Goal: Communication & Community: Answer question/provide support

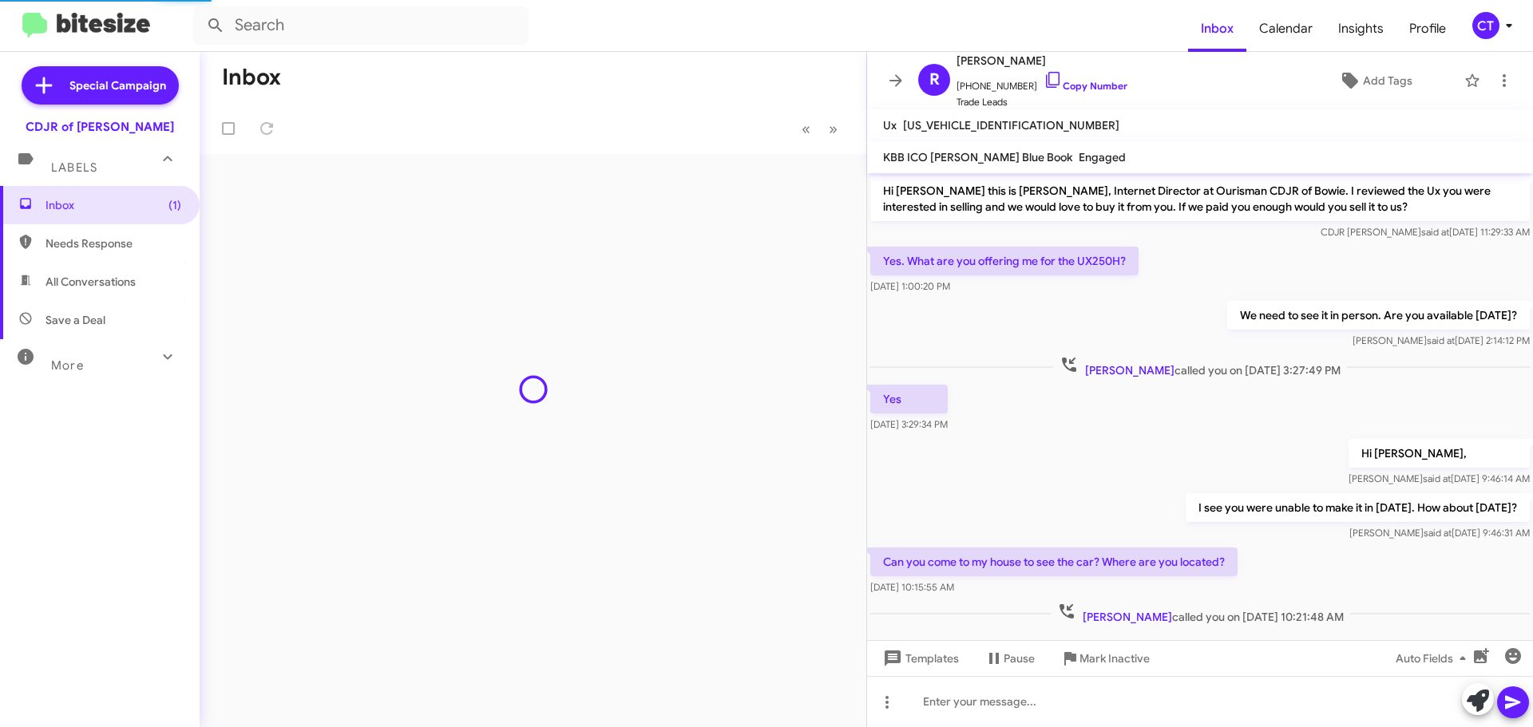
scroll to position [24, 0]
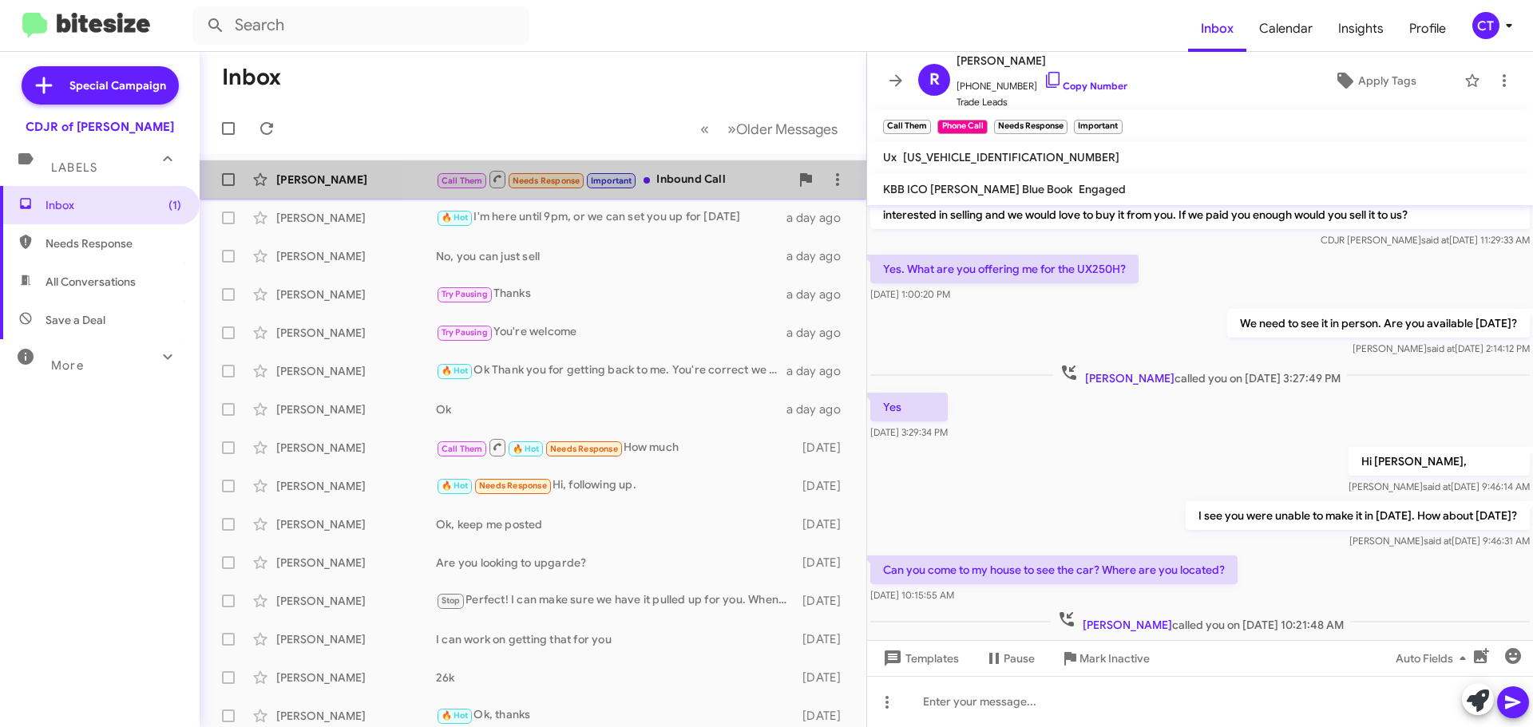
click at [693, 185] on div "Call Them Needs Response Important Inbound Call" at bounding box center [613, 179] width 354 height 20
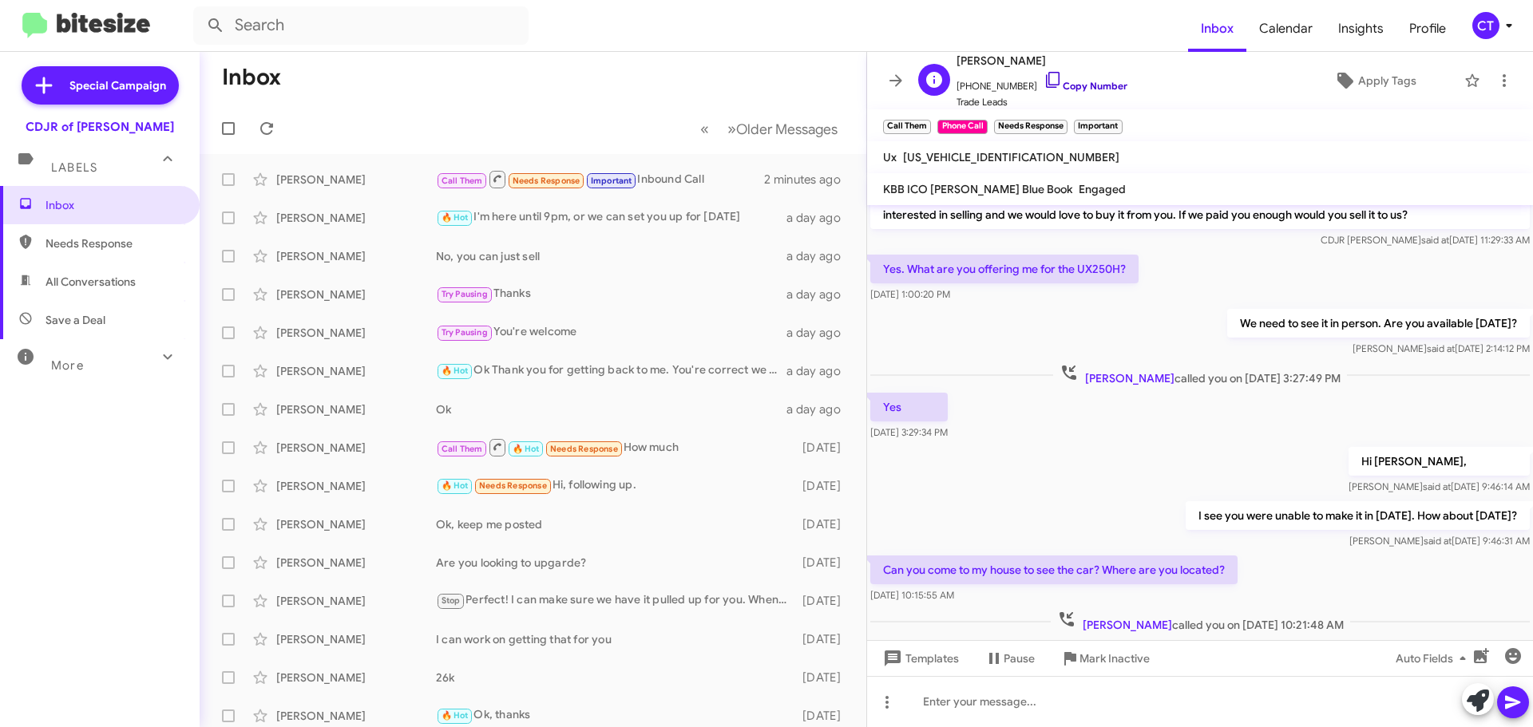
click at [1044, 73] on icon at bounding box center [1053, 79] width 19 height 19
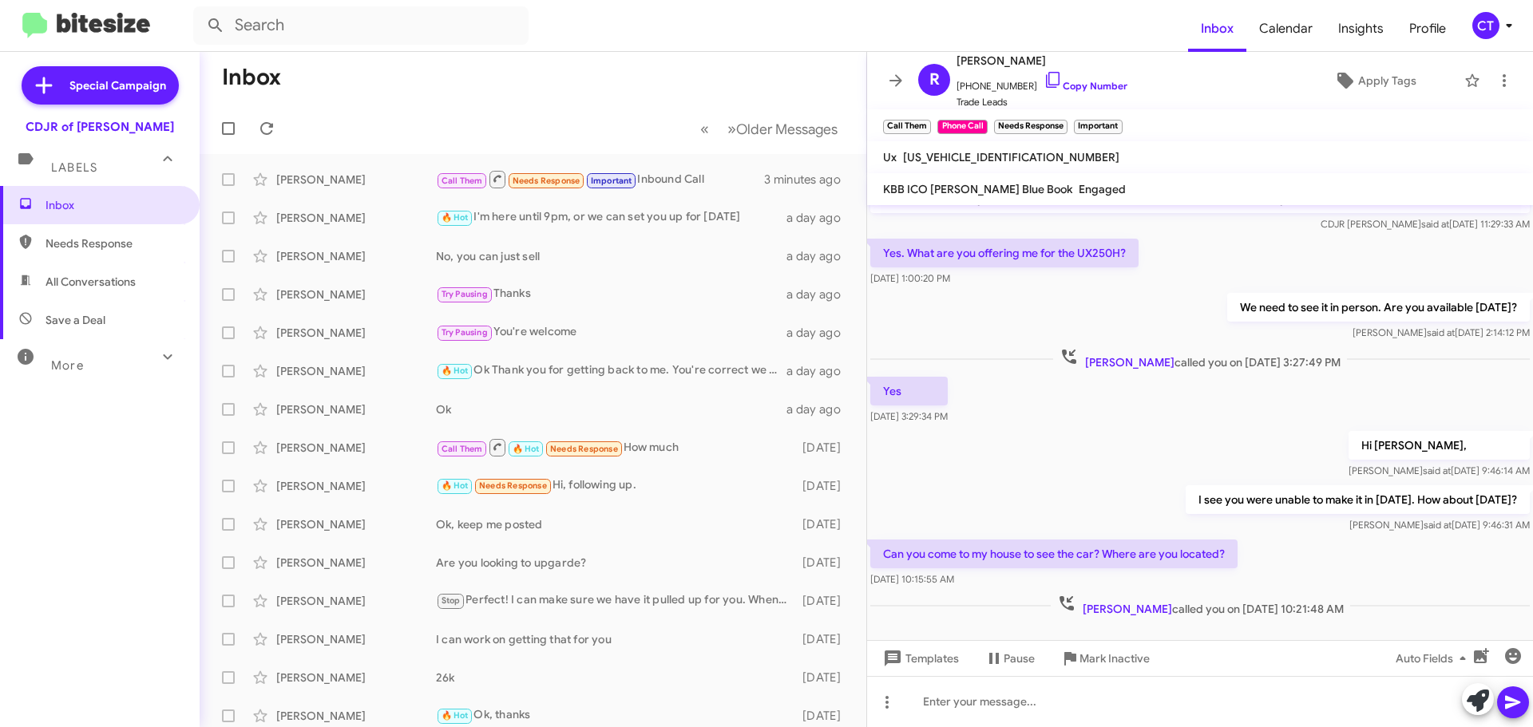
scroll to position [56, 0]
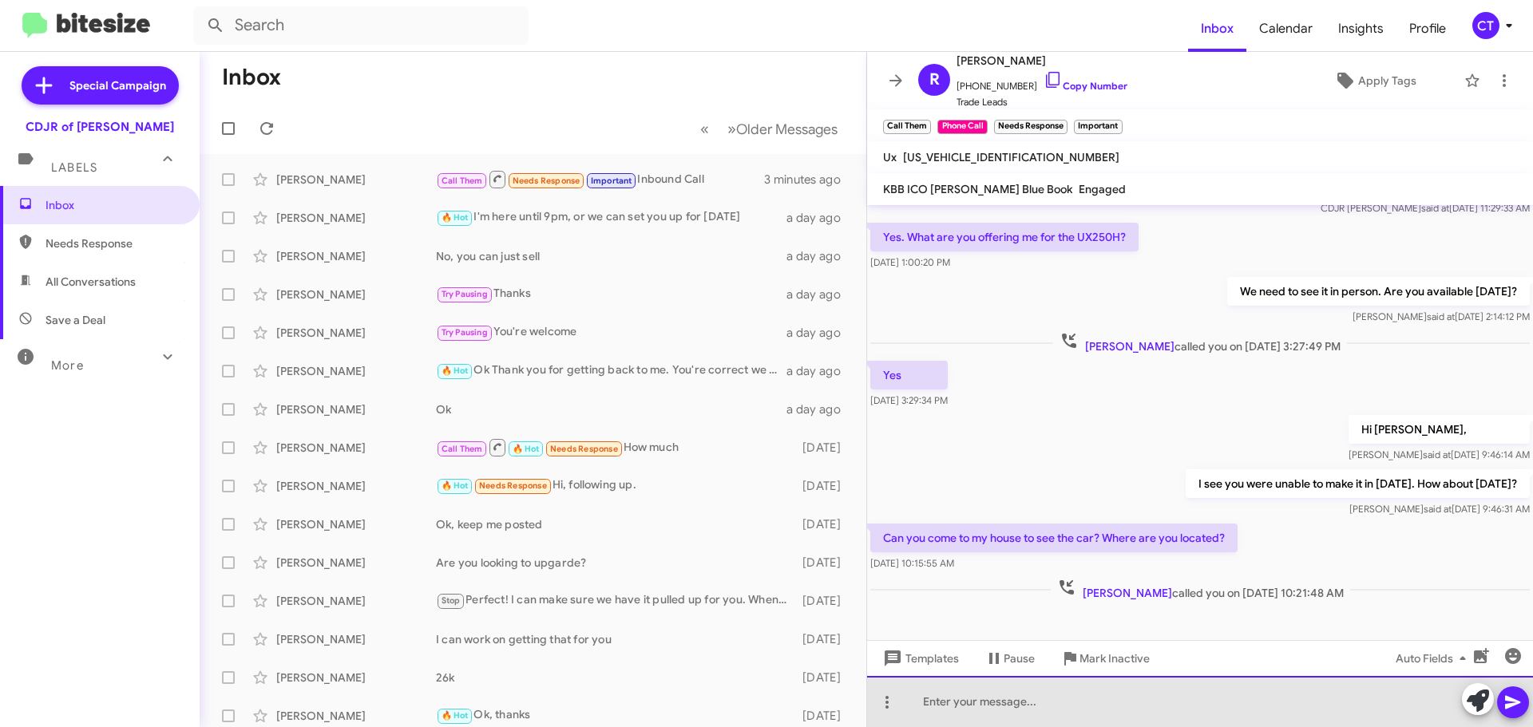
click at [1018, 715] on div at bounding box center [1200, 701] width 666 height 51
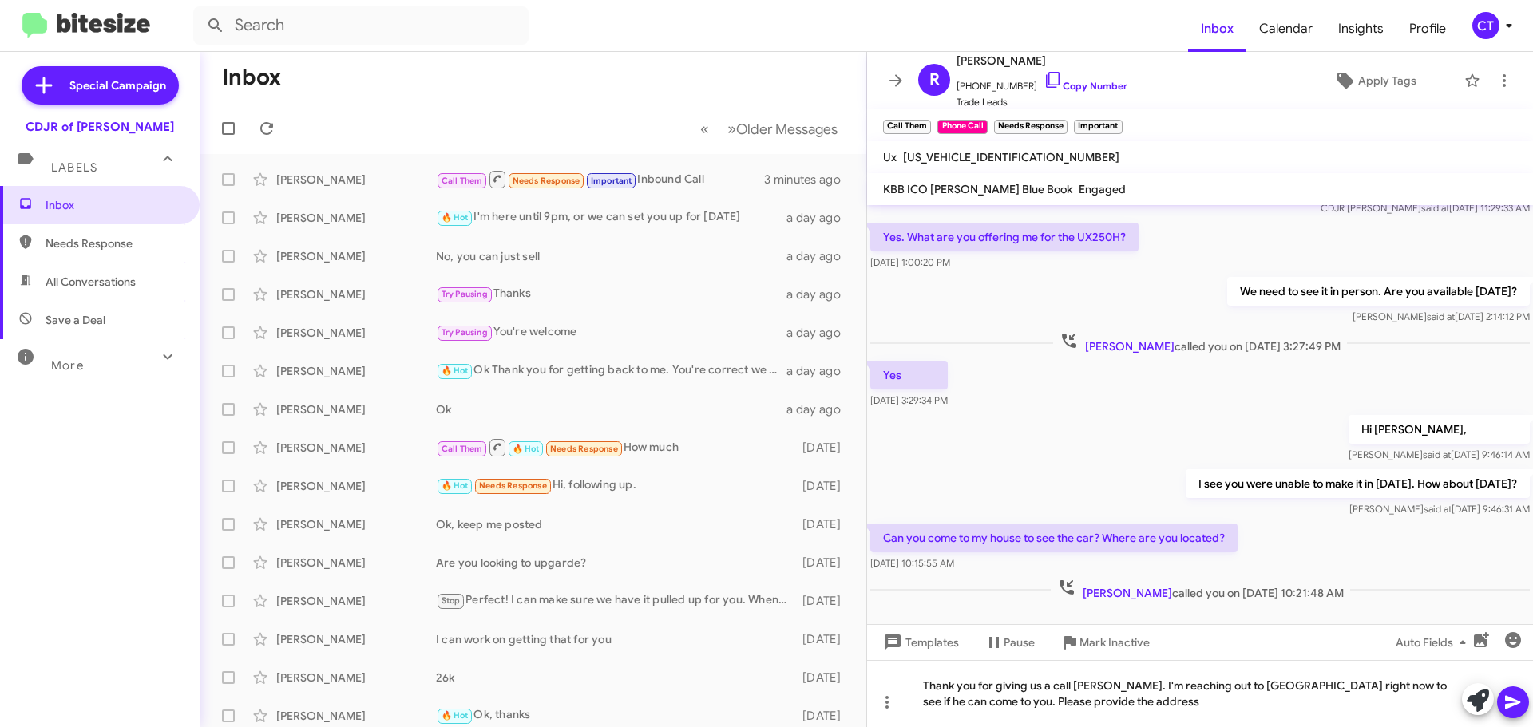
click at [1510, 715] on span at bounding box center [1513, 703] width 19 height 32
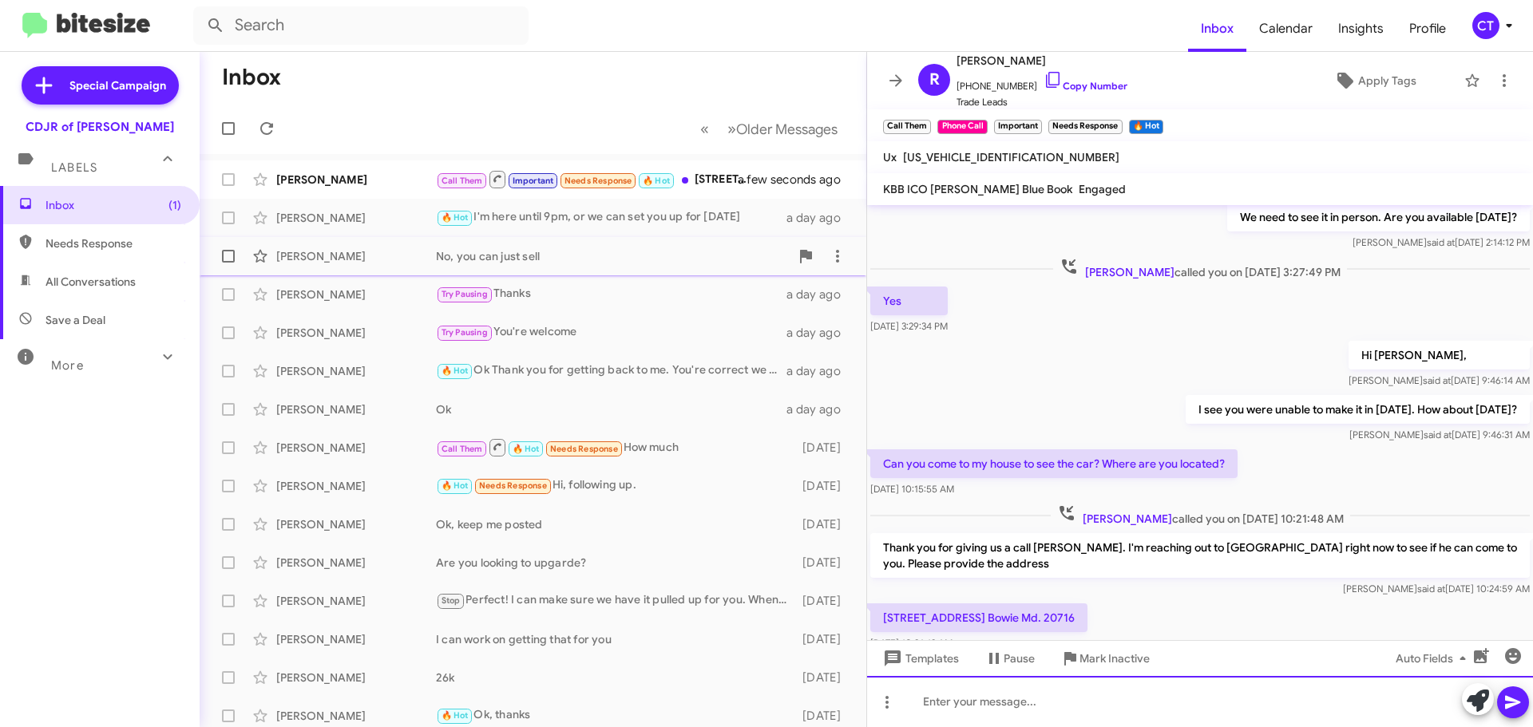
scroll to position [0, 0]
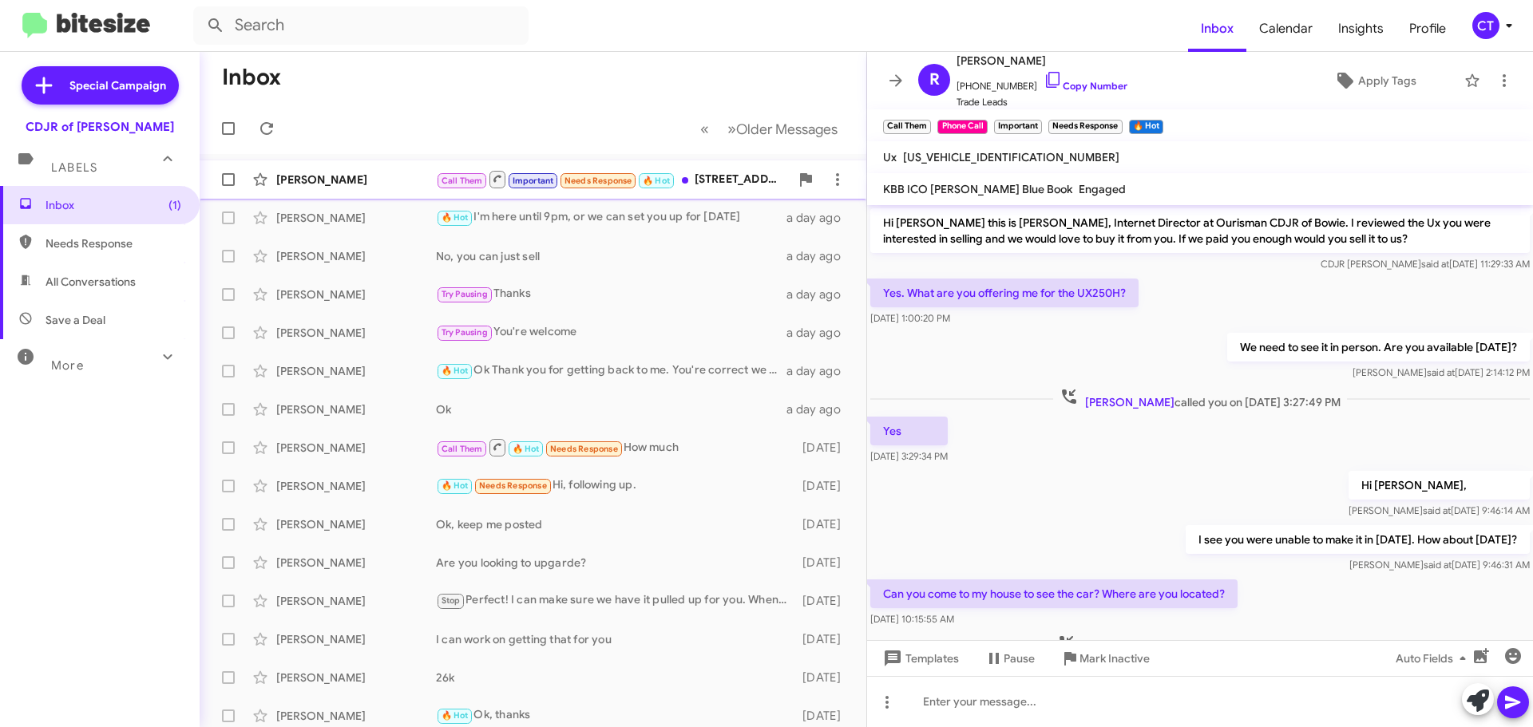
click at [334, 174] on div "[PERSON_NAME]" at bounding box center [356, 180] width 160 height 16
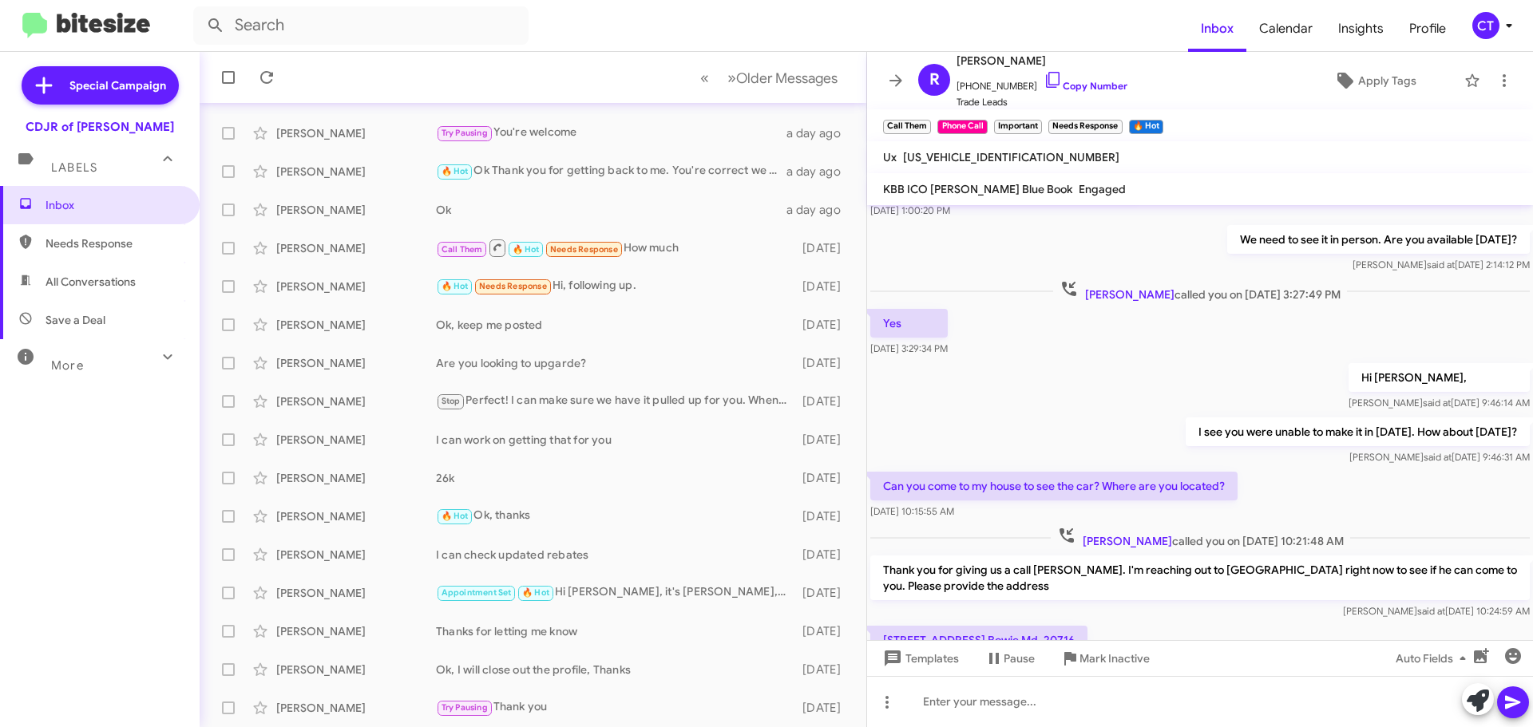
scroll to position [188, 0]
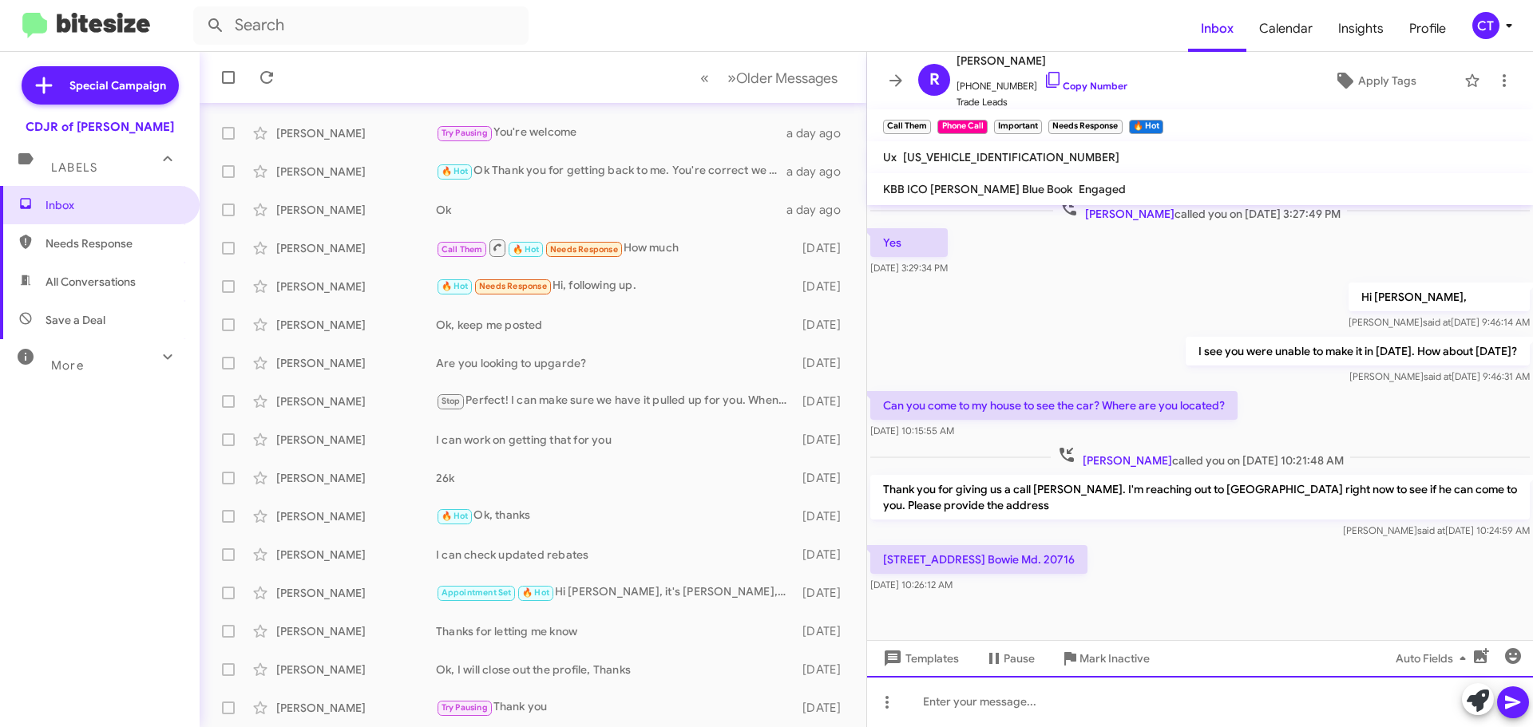
drag, startPoint x: 1002, startPoint y: 703, endPoint x: 1025, endPoint y: 723, distance: 30.6
click at [1002, 703] on div at bounding box center [1200, 701] width 666 height 51
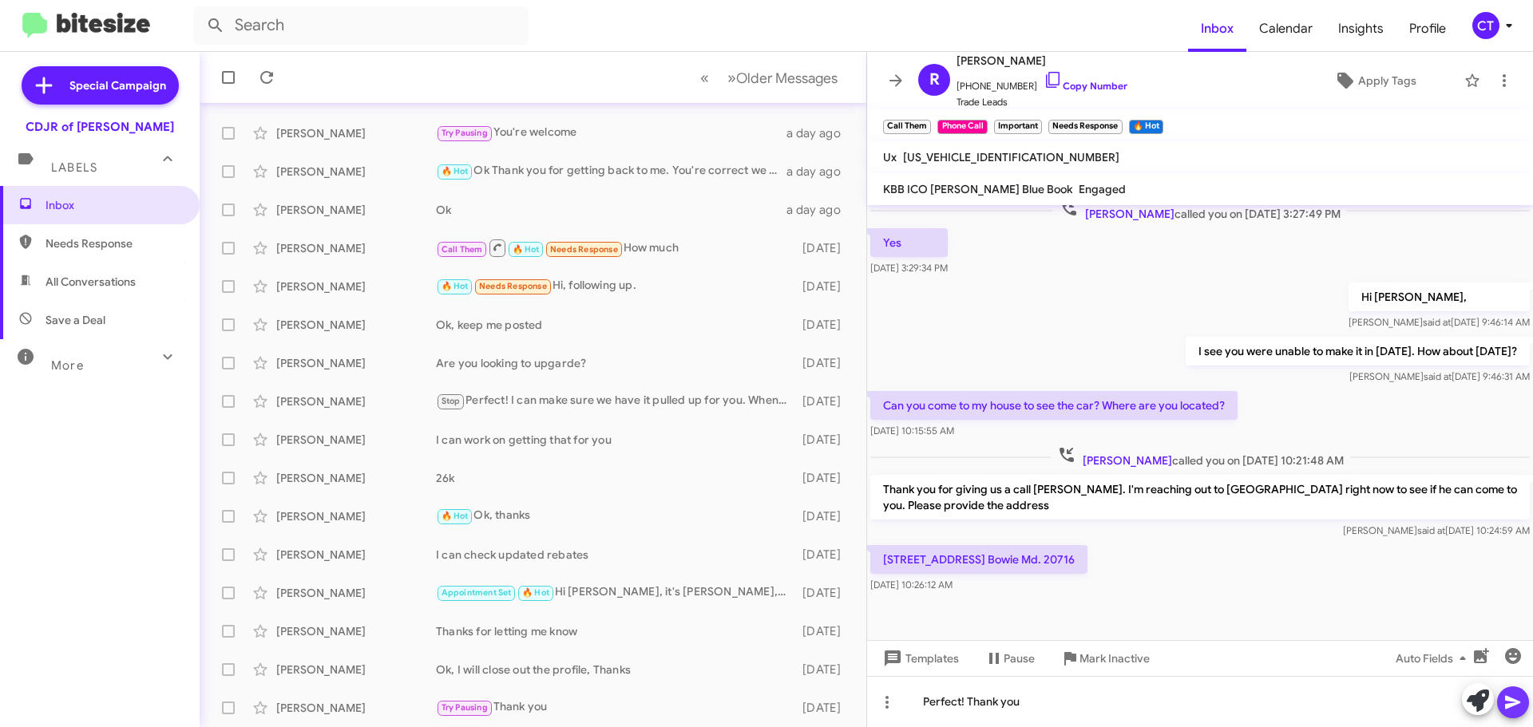
click at [1510, 701] on icon at bounding box center [1512, 703] width 15 height 14
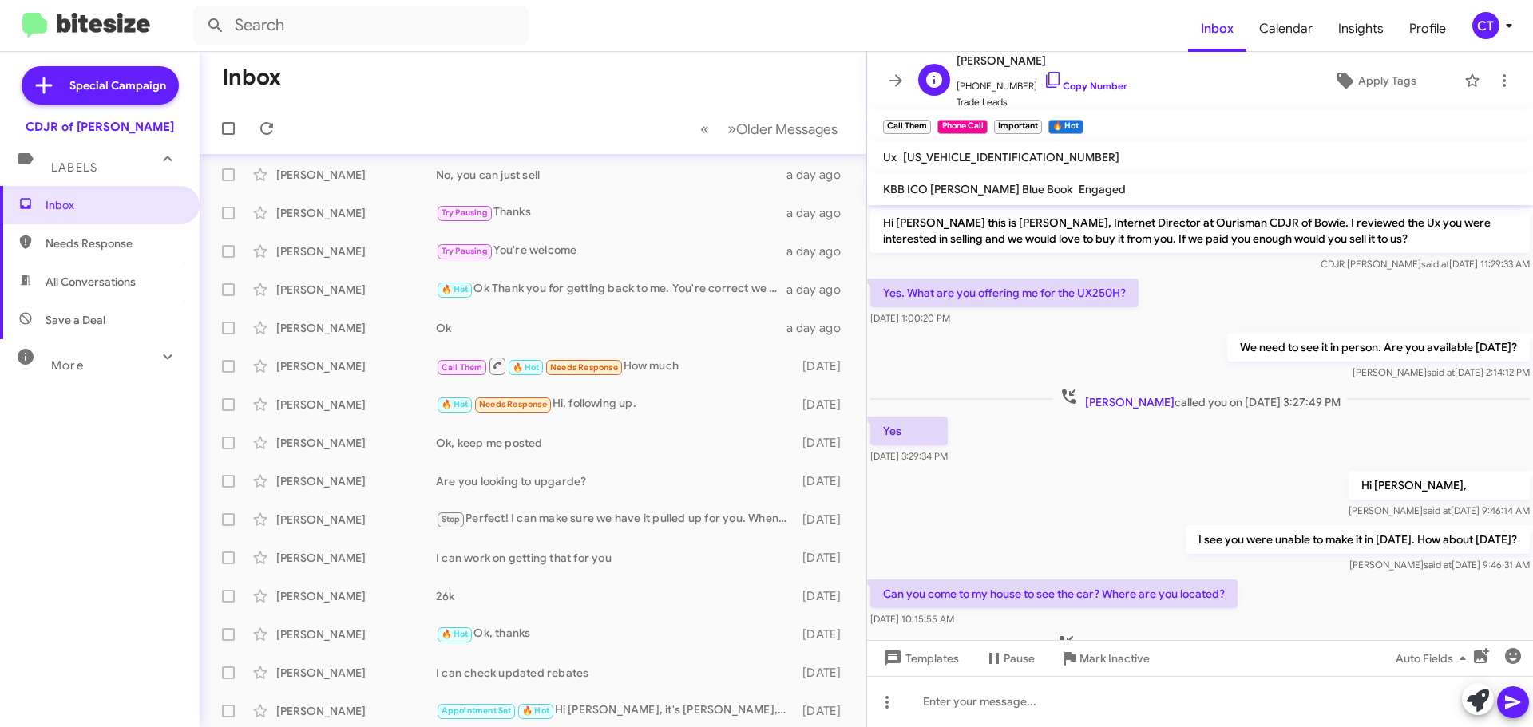
scroll to position [0, 0]
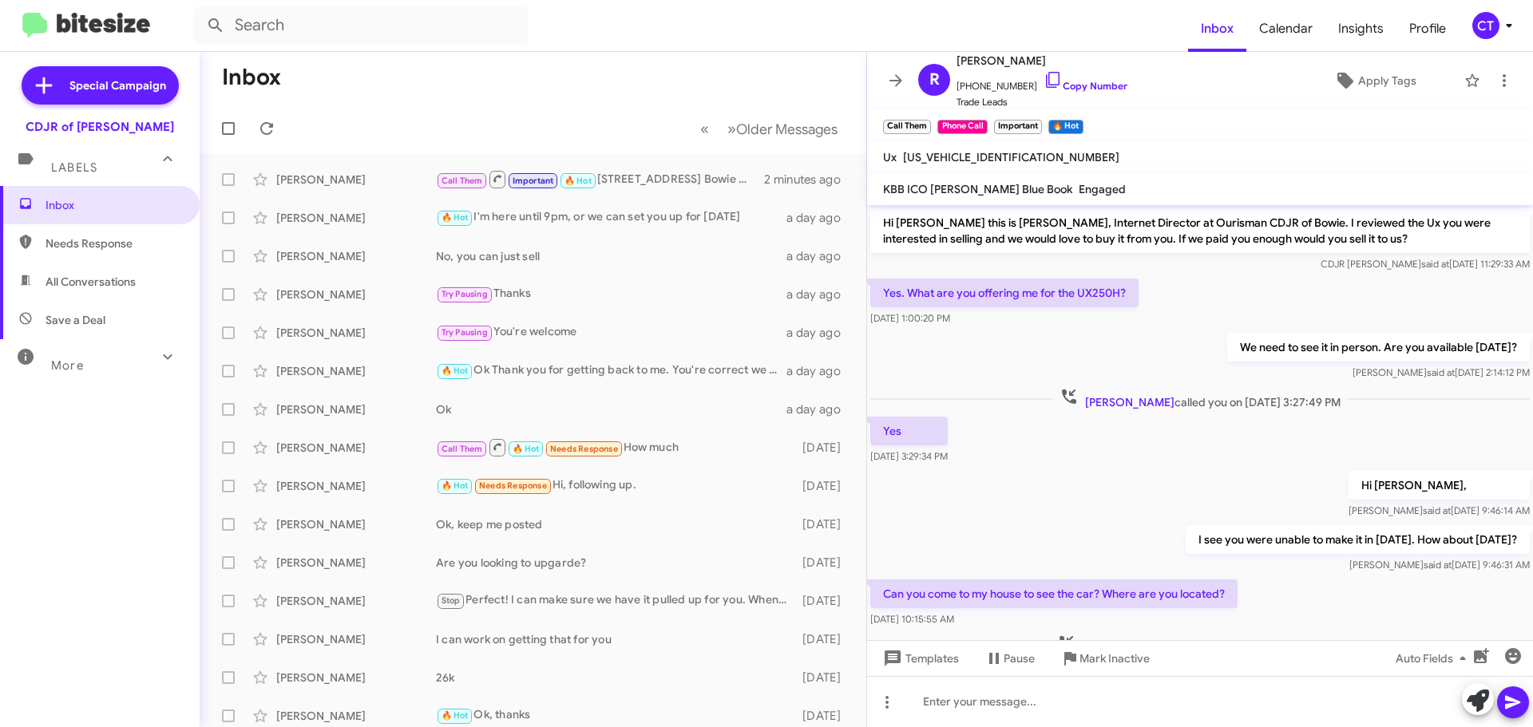
click at [1497, 26] on div "CT" at bounding box center [1485, 25] width 27 height 27
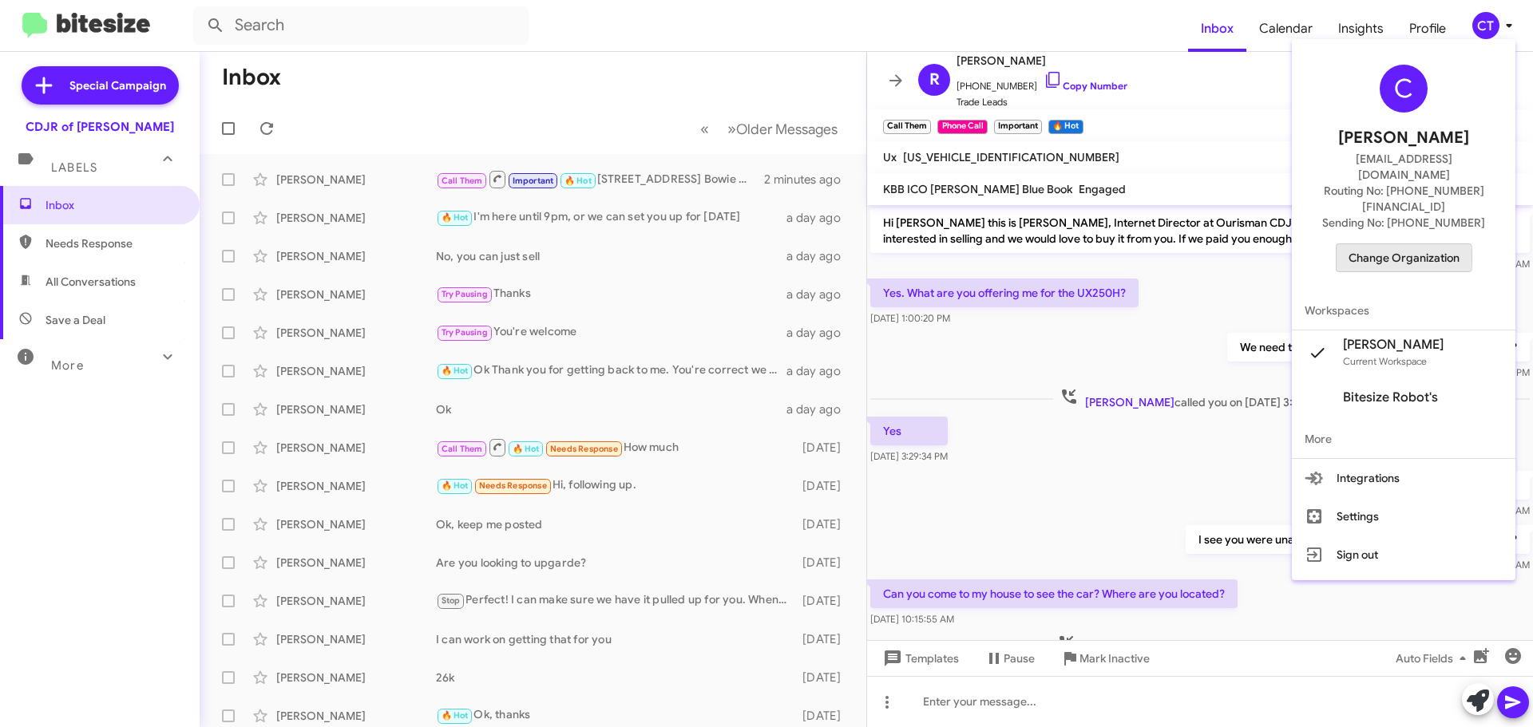
click at [1393, 244] on span "Change Organization" at bounding box center [1404, 257] width 111 height 27
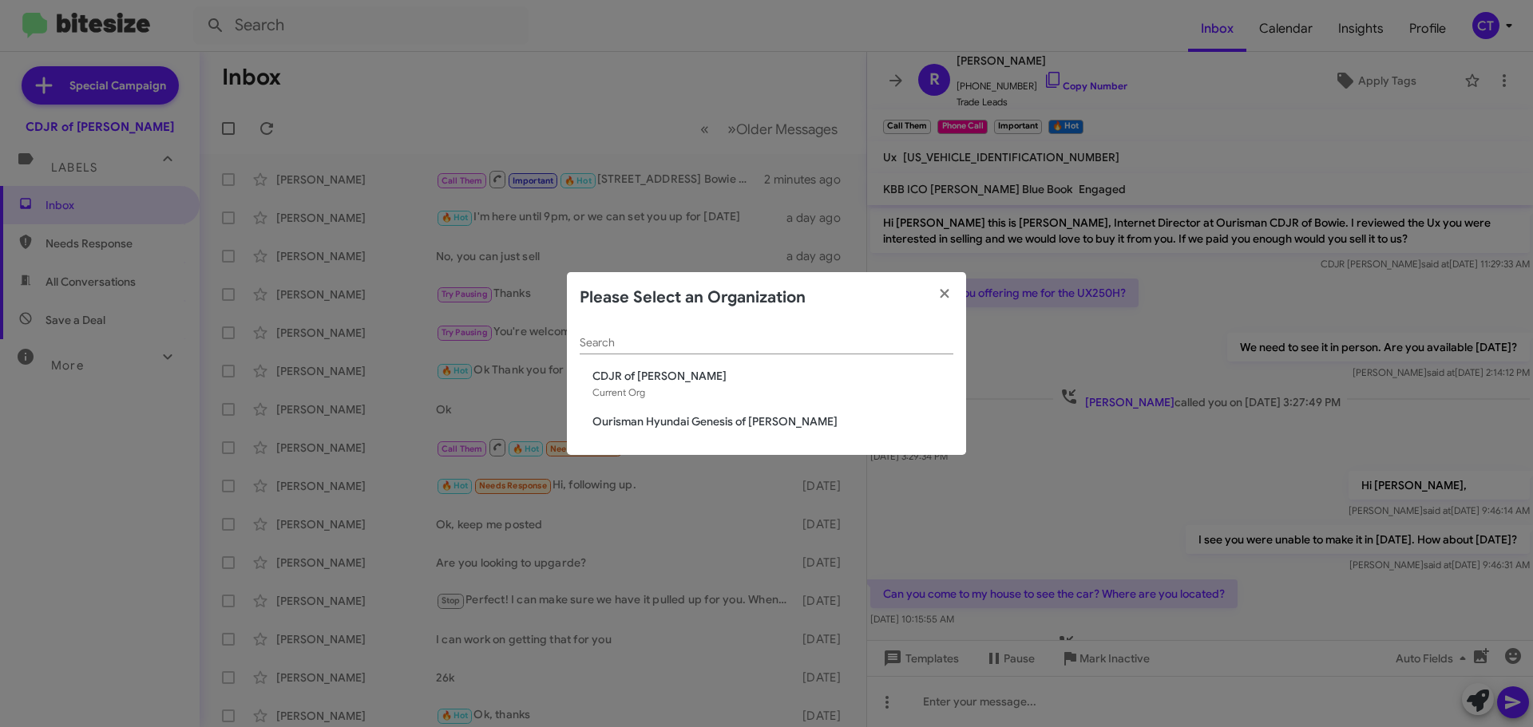
click at [763, 422] on span "Ourisman Hyundai Genesis of [PERSON_NAME]" at bounding box center [772, 422] width 361 height 16
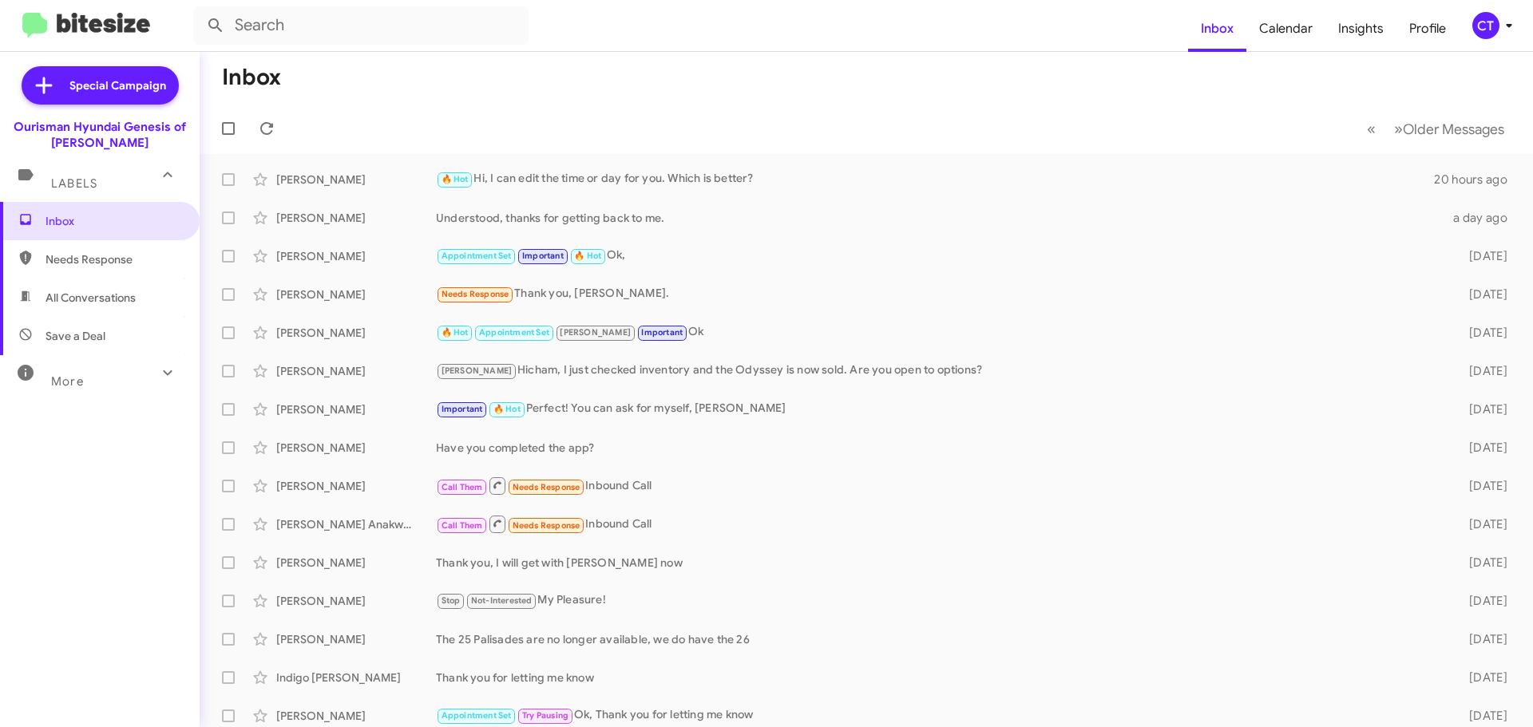
click at [1508, 18] on icon at bounding box center [1509, 25] width 19 height 19
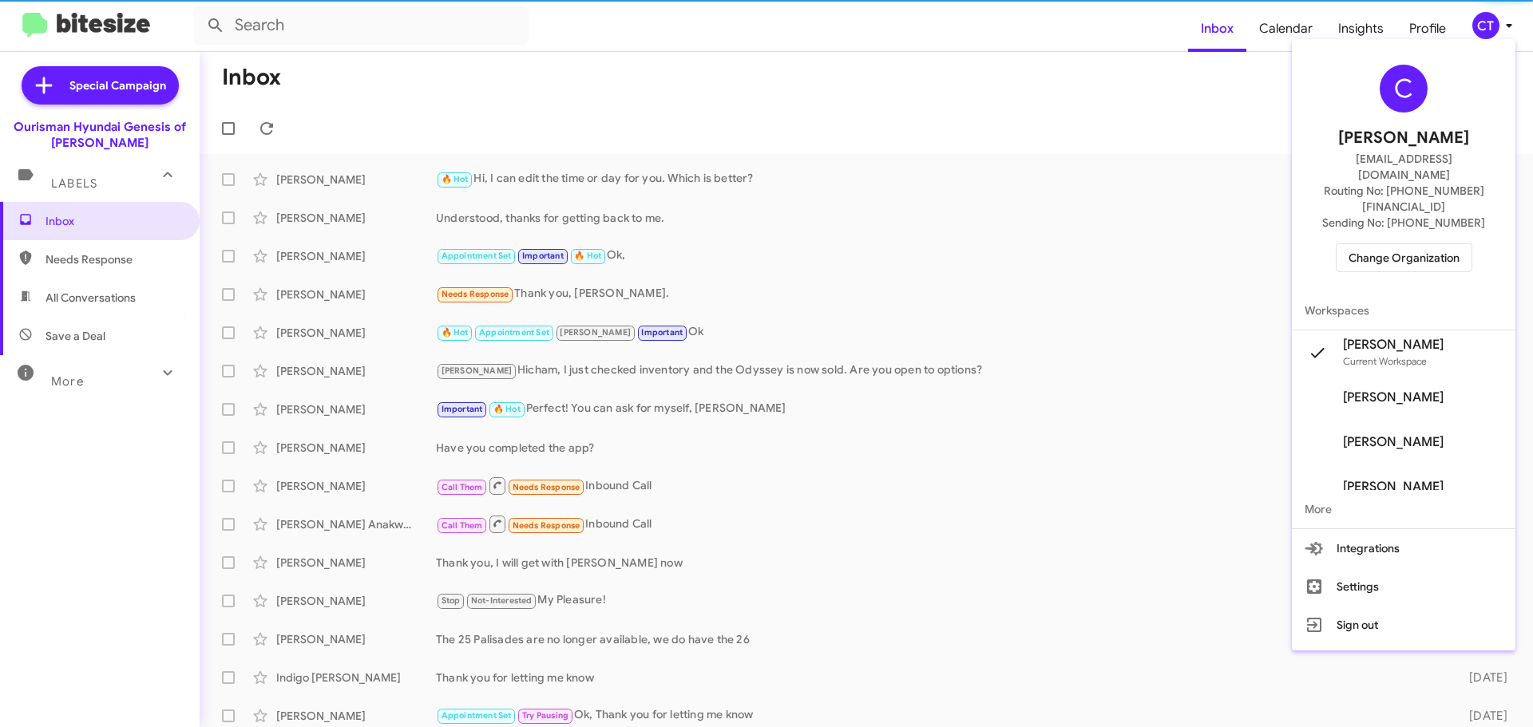
click at [1425, 244] on span "Change Organization" at bounding box center [1404, 257] width 111 height 27
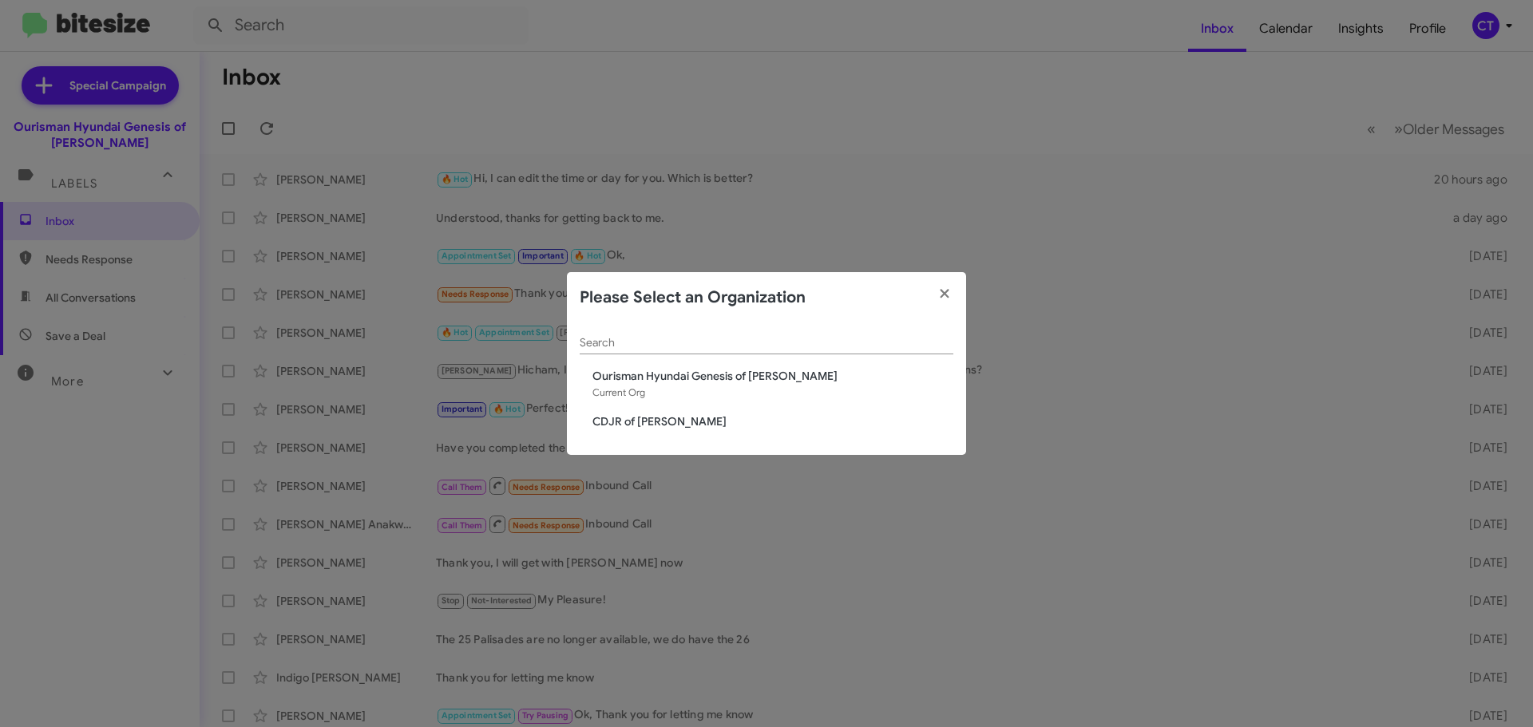
click at [652, 418] on span "CDJR of [PERSON_NAME]" at bounding box center [772, 422] width 361 height 16
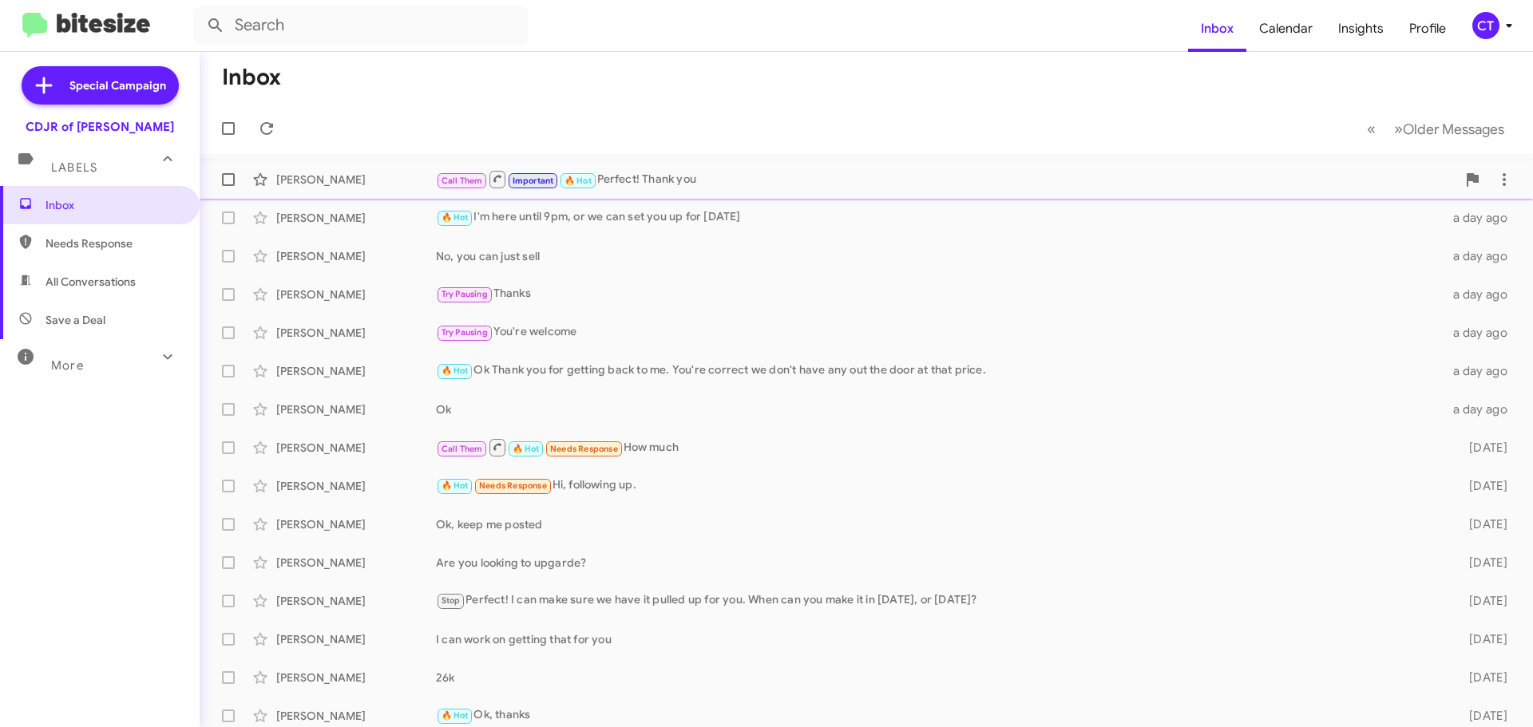
click at [644, 184] on div "Call Them Important 🔥 Hot Perfect! Thank you" at bounding box center [946, 179] width 1020 height 20
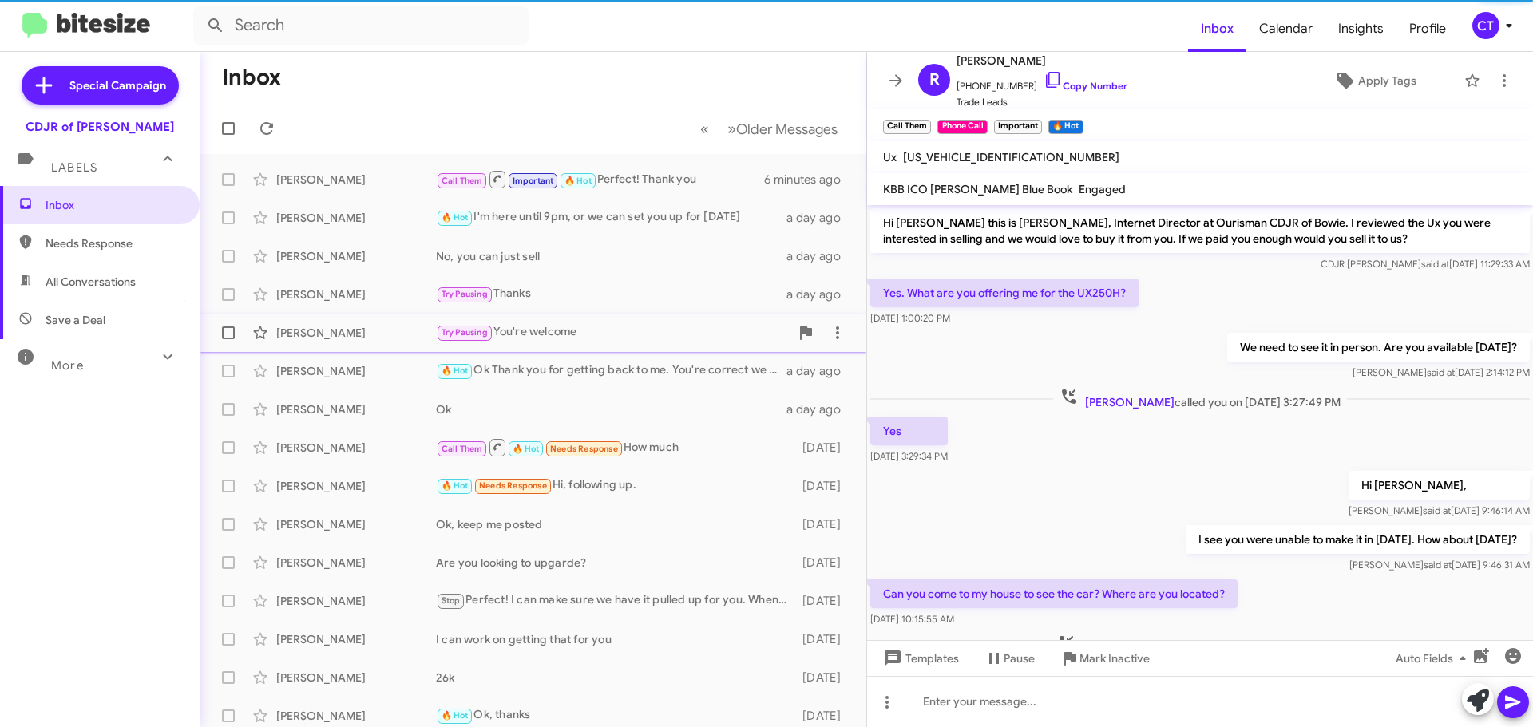
scroll to position [215, 0]
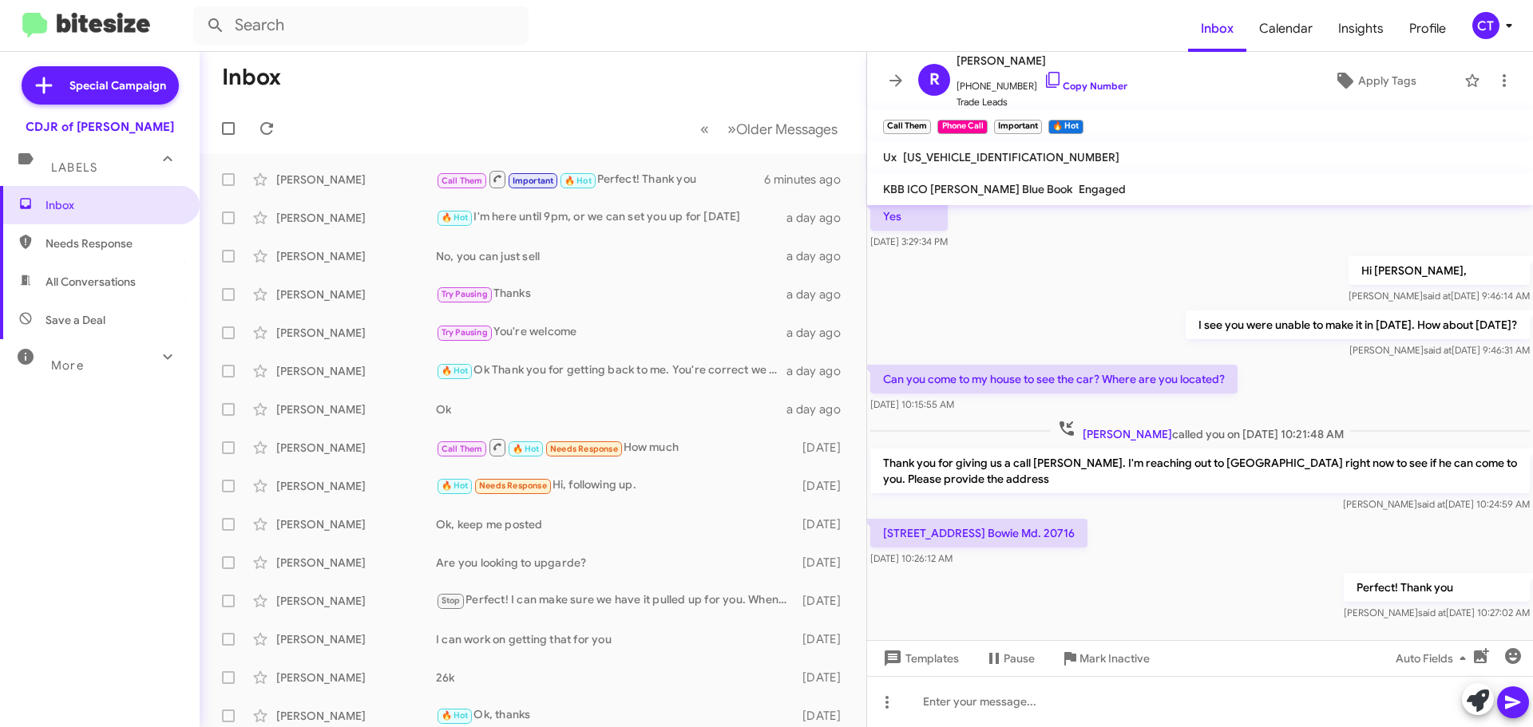
drag, startPoint x: 880, startPoint y: 526, endPoint x: 1023, endPoint y: 565, distance: 148.2
click at [1023, 565] on div "15614 Plumwood Ct. Bowie Md. 20716 Sep 23, 2025, 10:26:12 AM" at bounding box center [978, 543] width 217 height 48
copy div "15614 Plumwood Ct. Bowie Md. 20716 Sep 23, 2025, 10:26:12 AM"
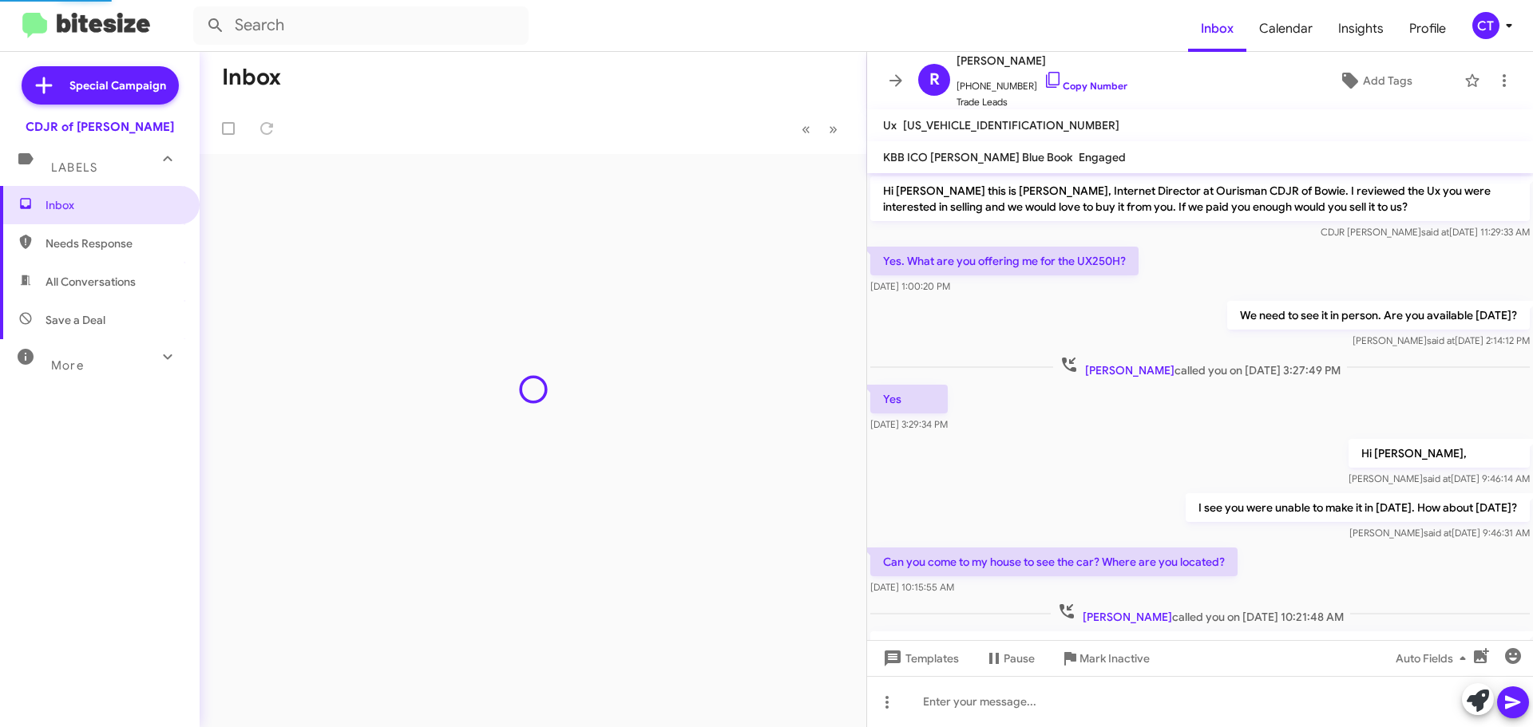
scroll to position [151, 0]
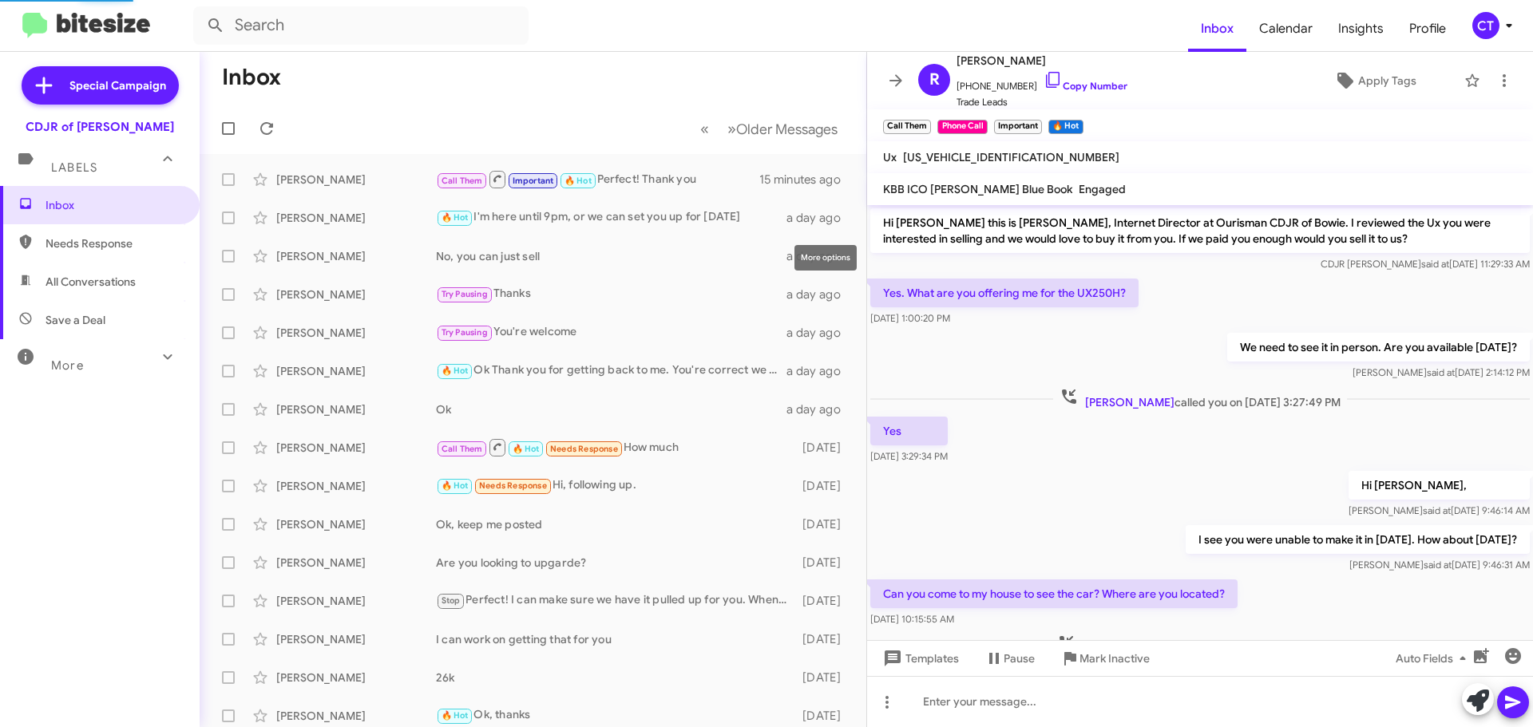
scroll to position [215, 0]
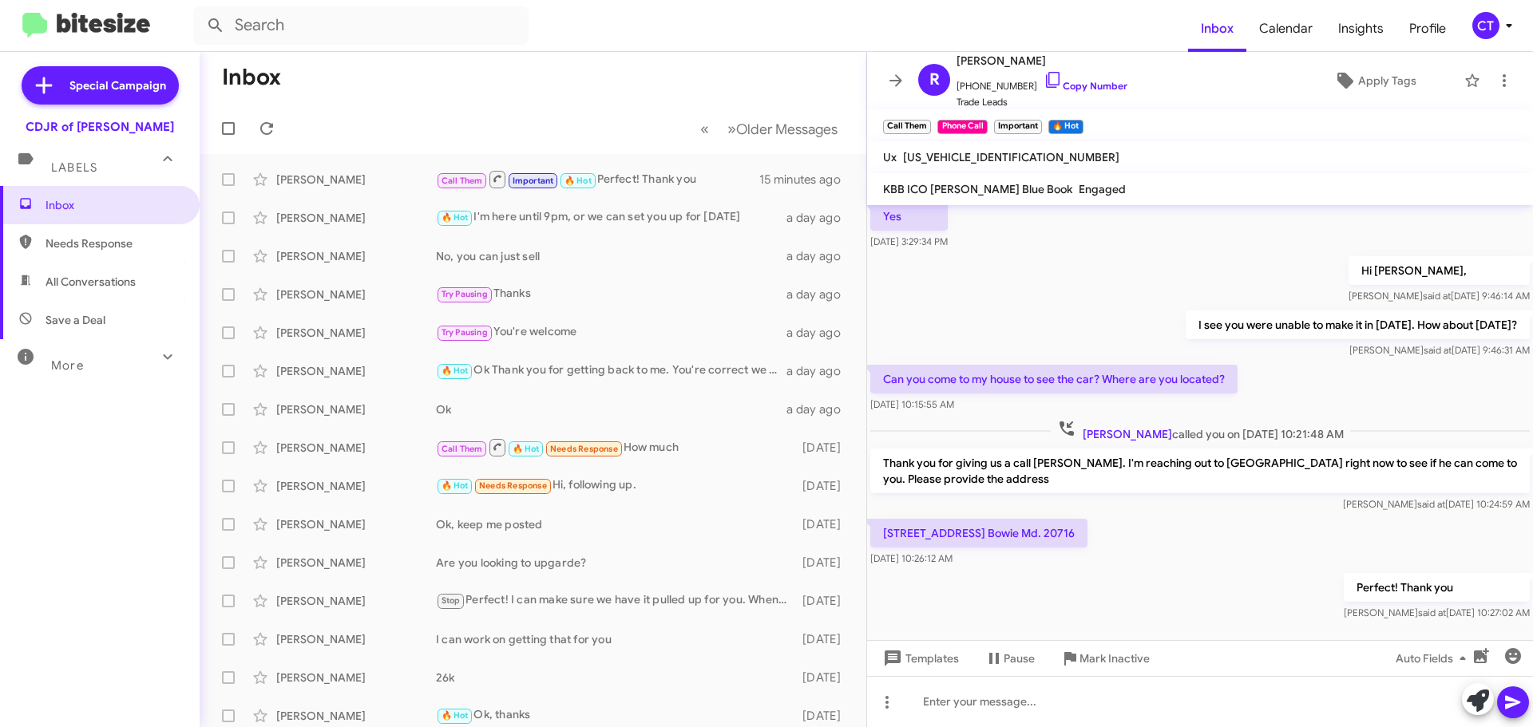
click at [1492, 27] on div "CT" at bounding box center [1485, 25] width 27 height 27
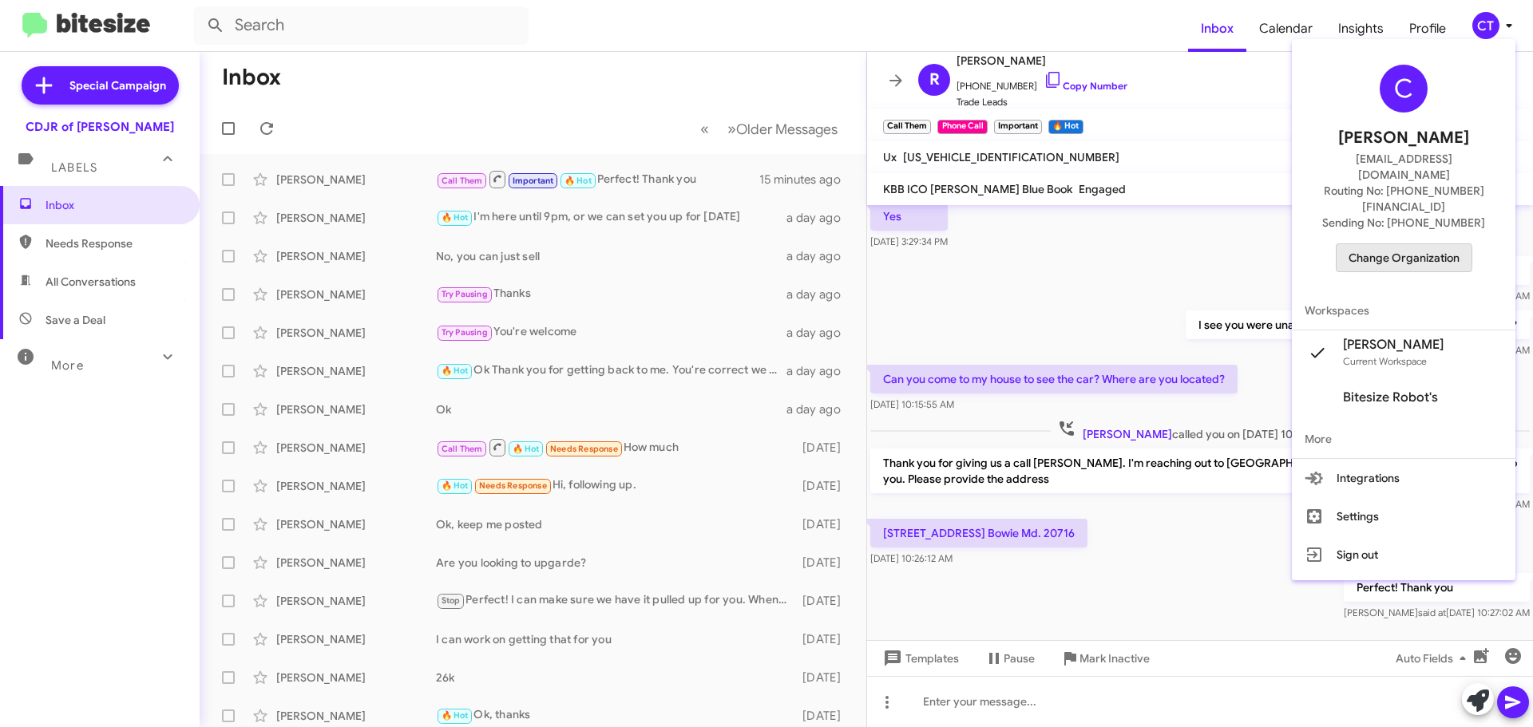
click at [1417, 244] on span "Change Organization" at bounding box center [1404, 257] width 111 height 27
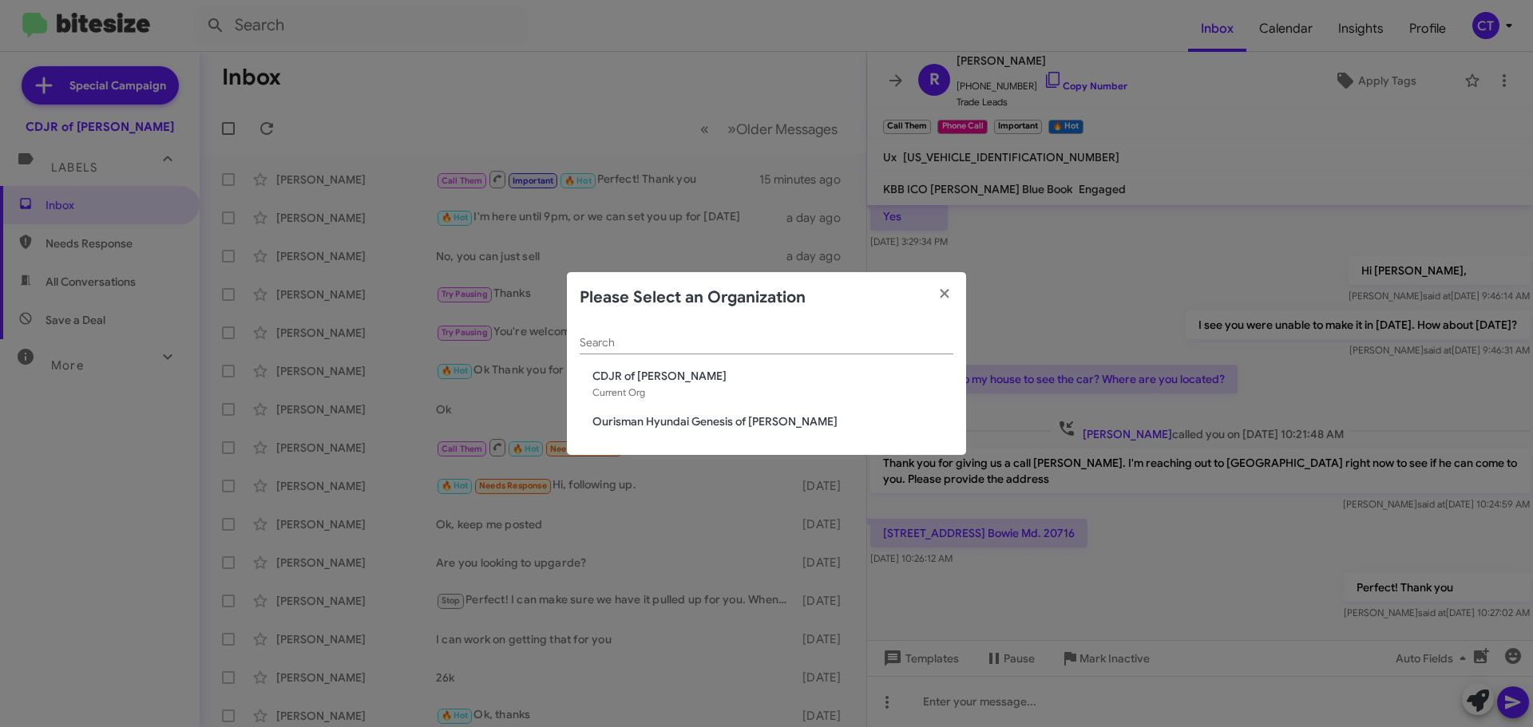
click at [635, 424] on span "Ourisman Hyundai Genesis of [PERSON_NAME]" at bounding box center [772, 422] width 361 height 16
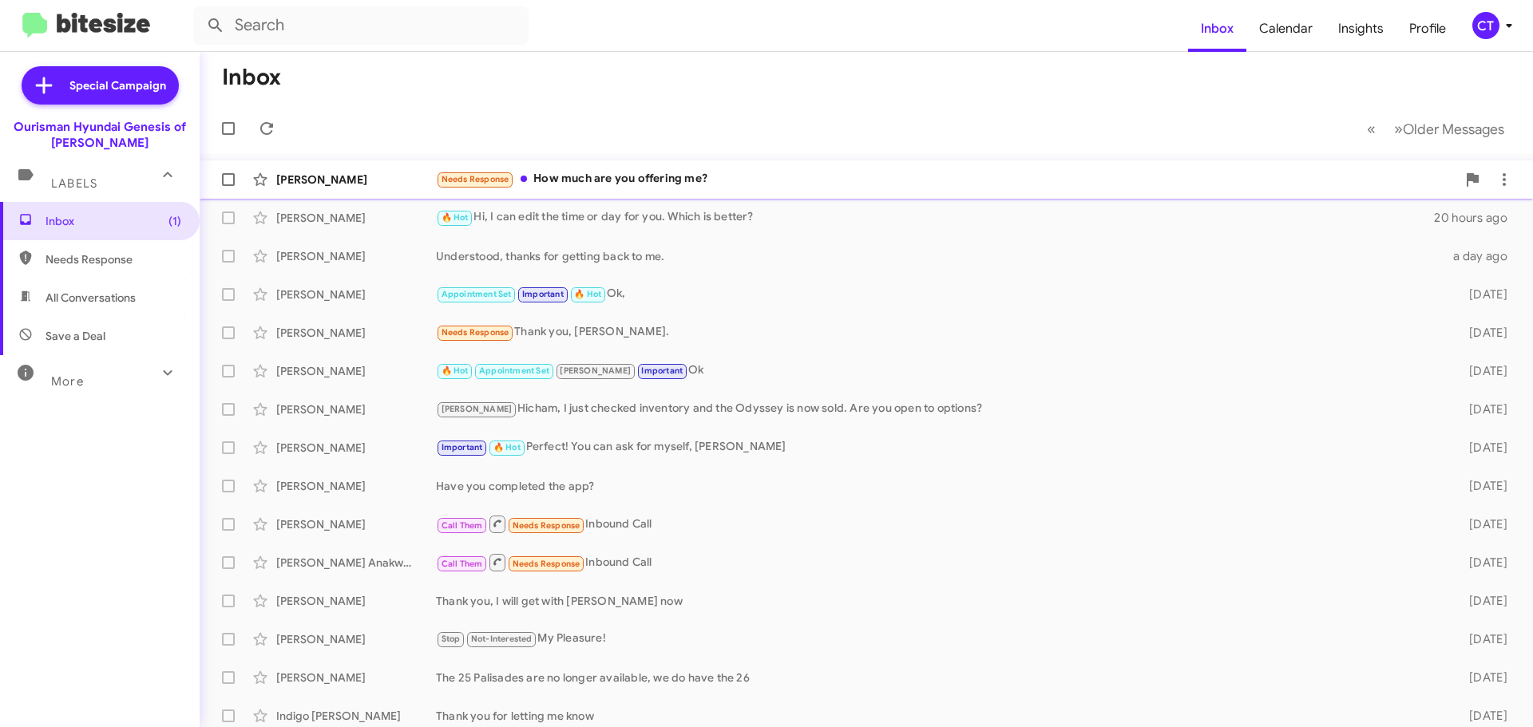
click at [650, 192] on div "Juana Galeas Needs Response How much are you offering me? 4 minutes ago" at bounding box center [866, 180] width 1308 height 32
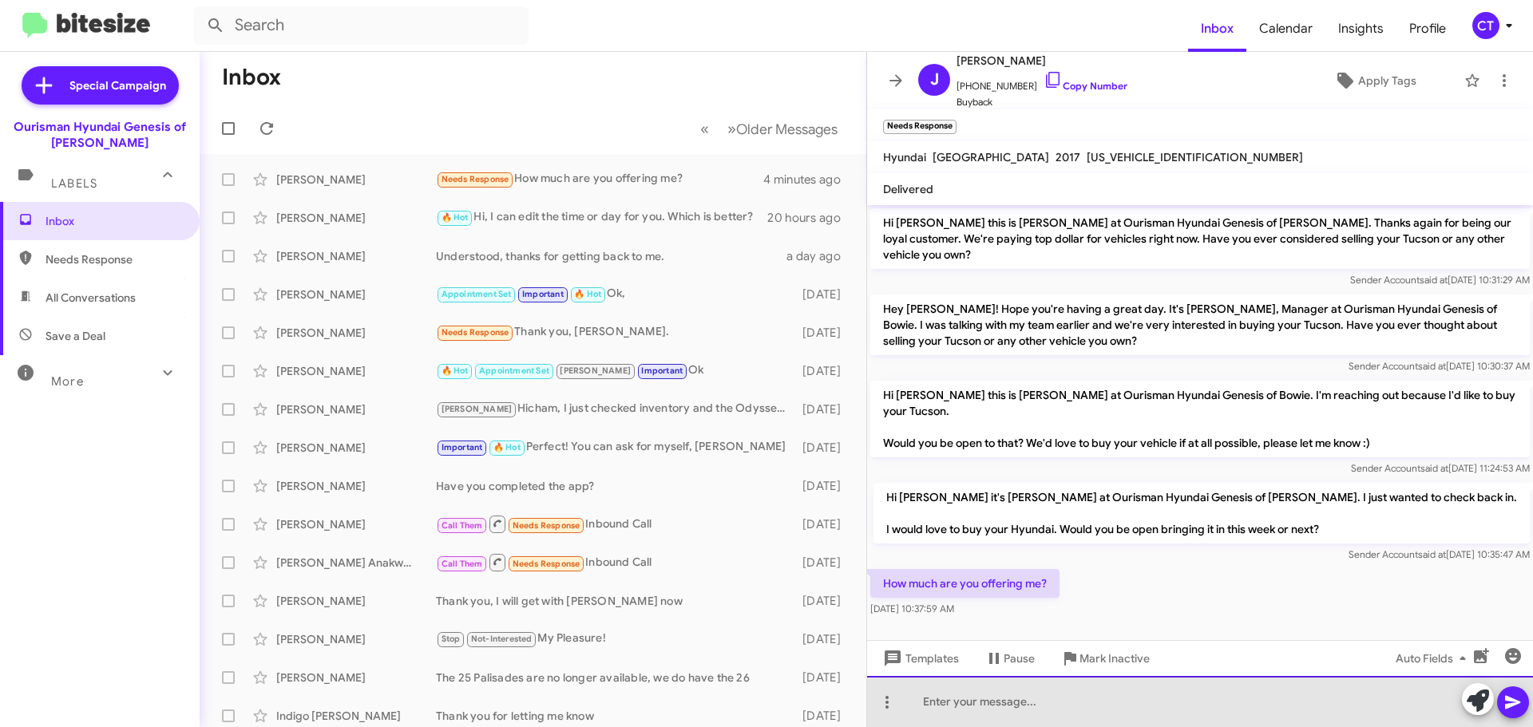
click at [1059, 705] on div at bounding box center [1200, 701] width 666 height 51
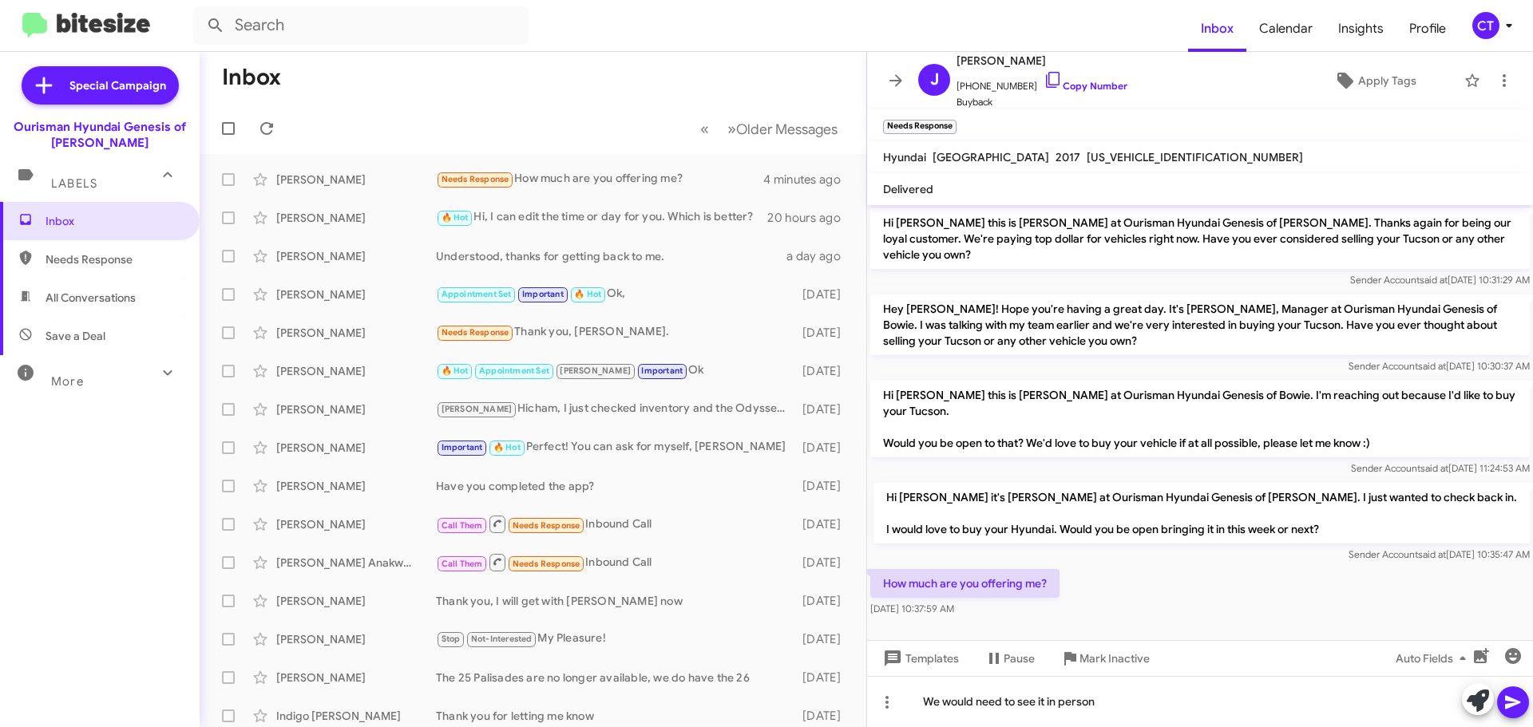
click at [1504, 690] on span at bounding box center [1513, 703] width 19 height 32
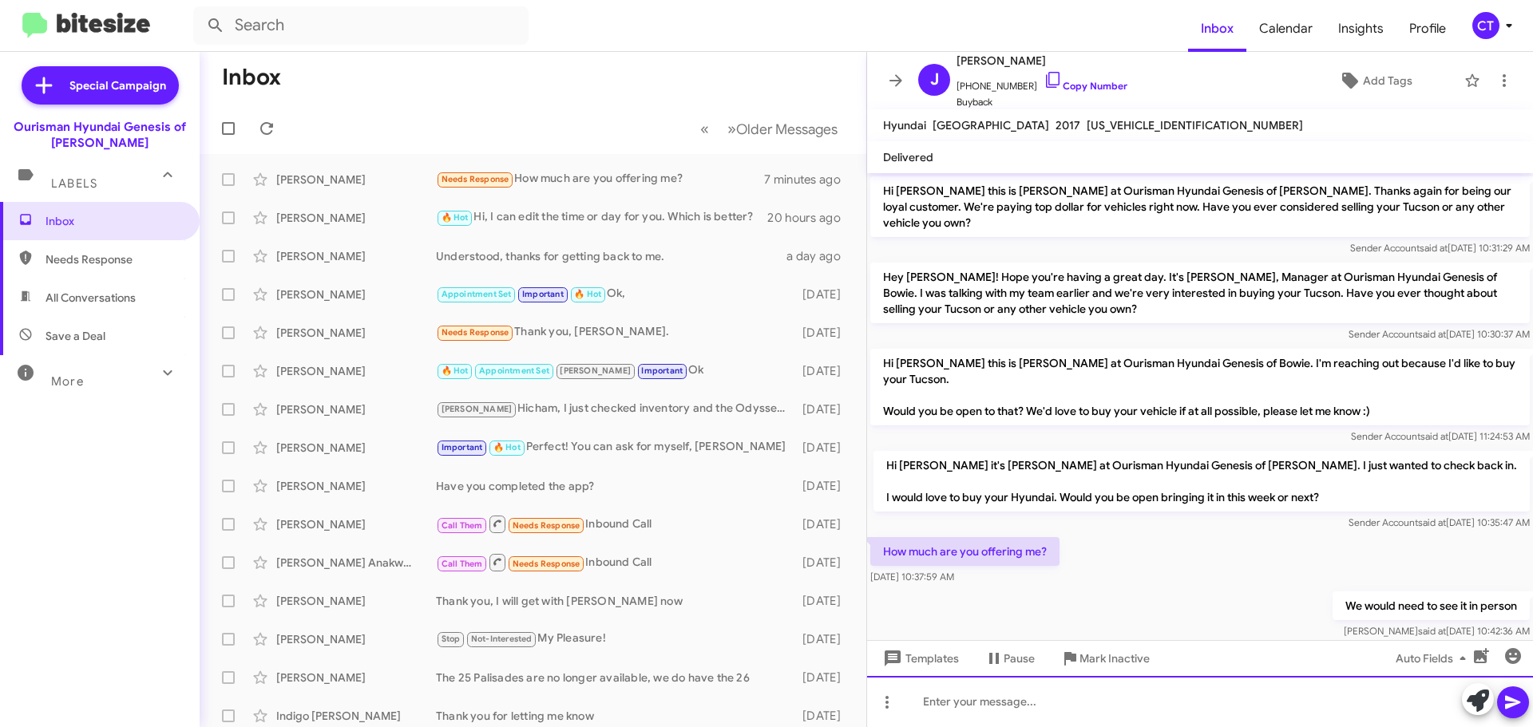
drag, startPoint x: 1176, startPoint y: 700, endPoint x: 1183, endPoint y: 707, distance: 9.6
click at [1176, 701] on div at bounding box center [1200, 701] width 666 height 51
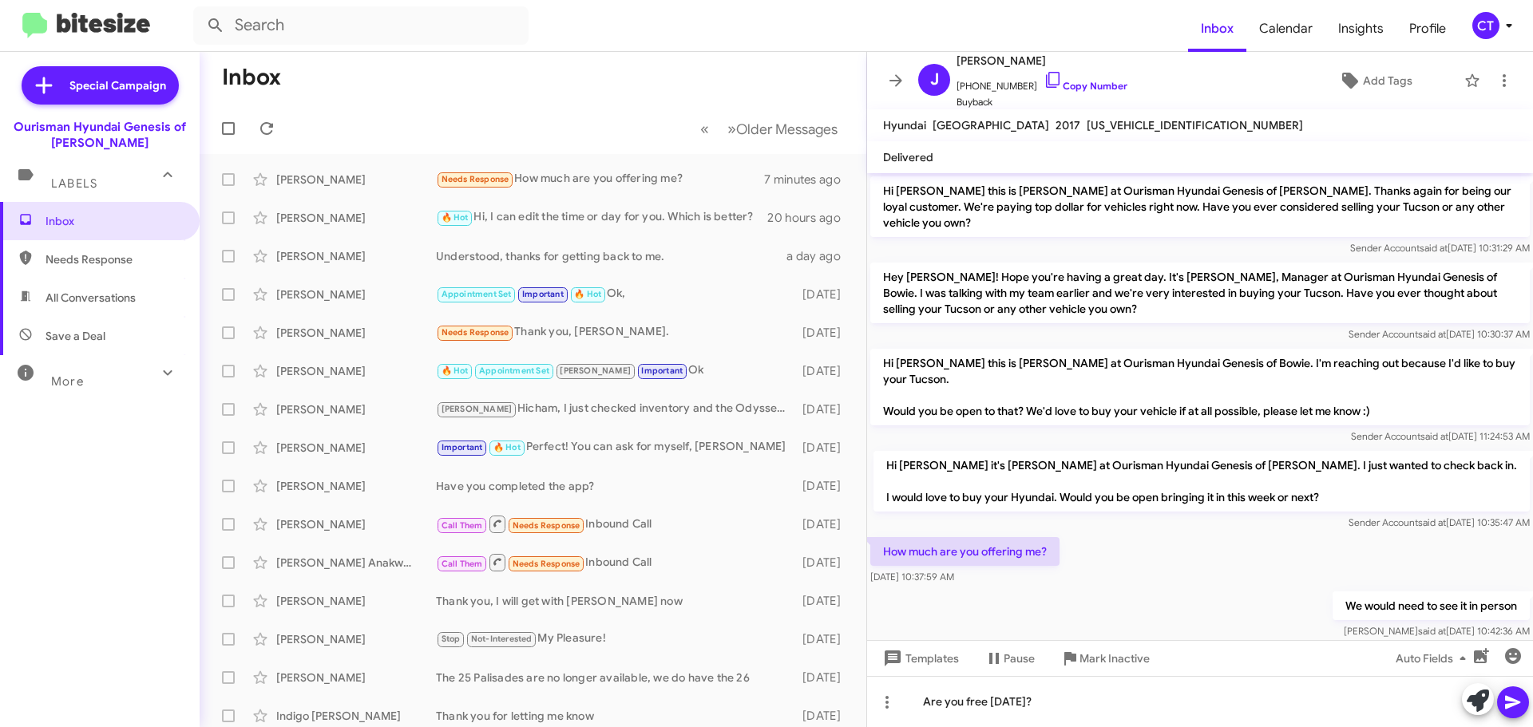
click at [1513, 714] on span at bounding box center [1513, 703] width 19 height 32
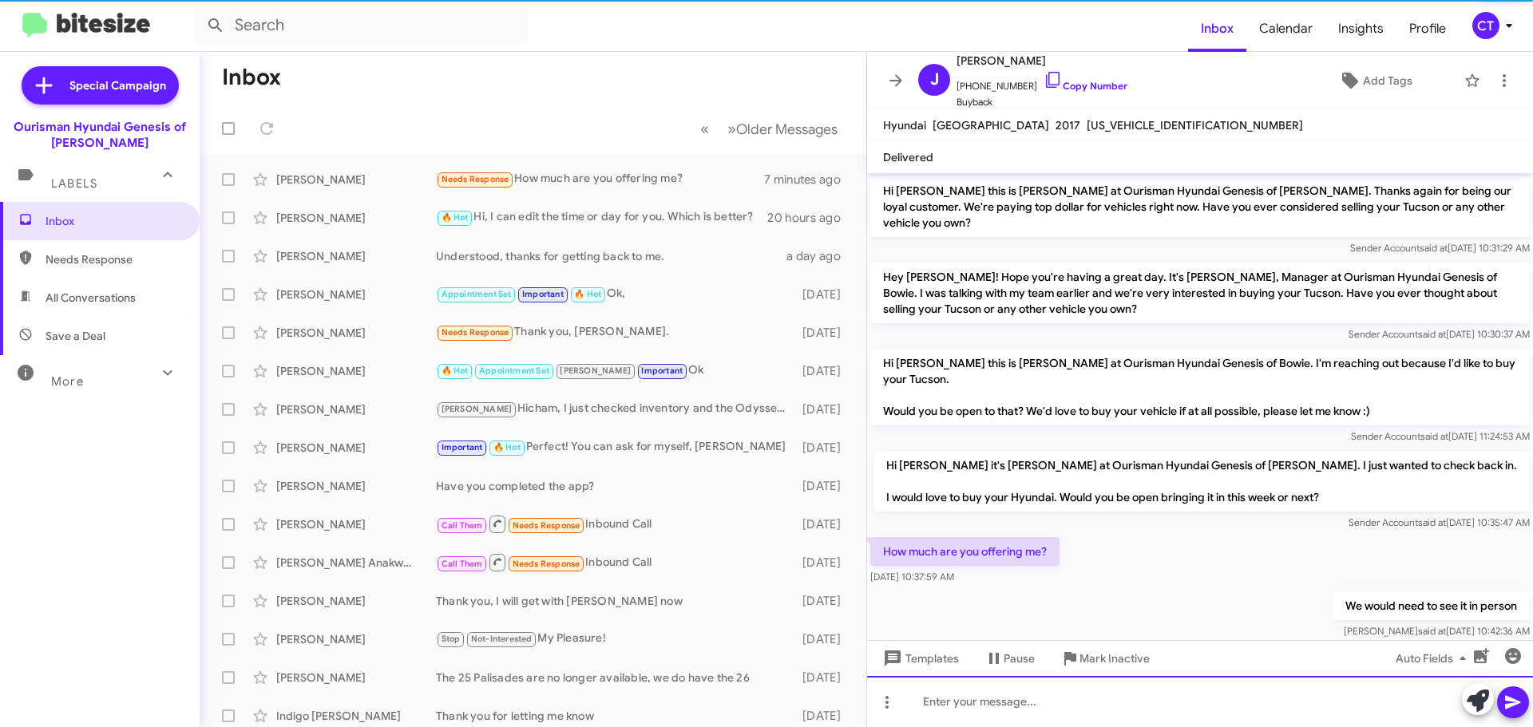
scroll to position [53, 0]
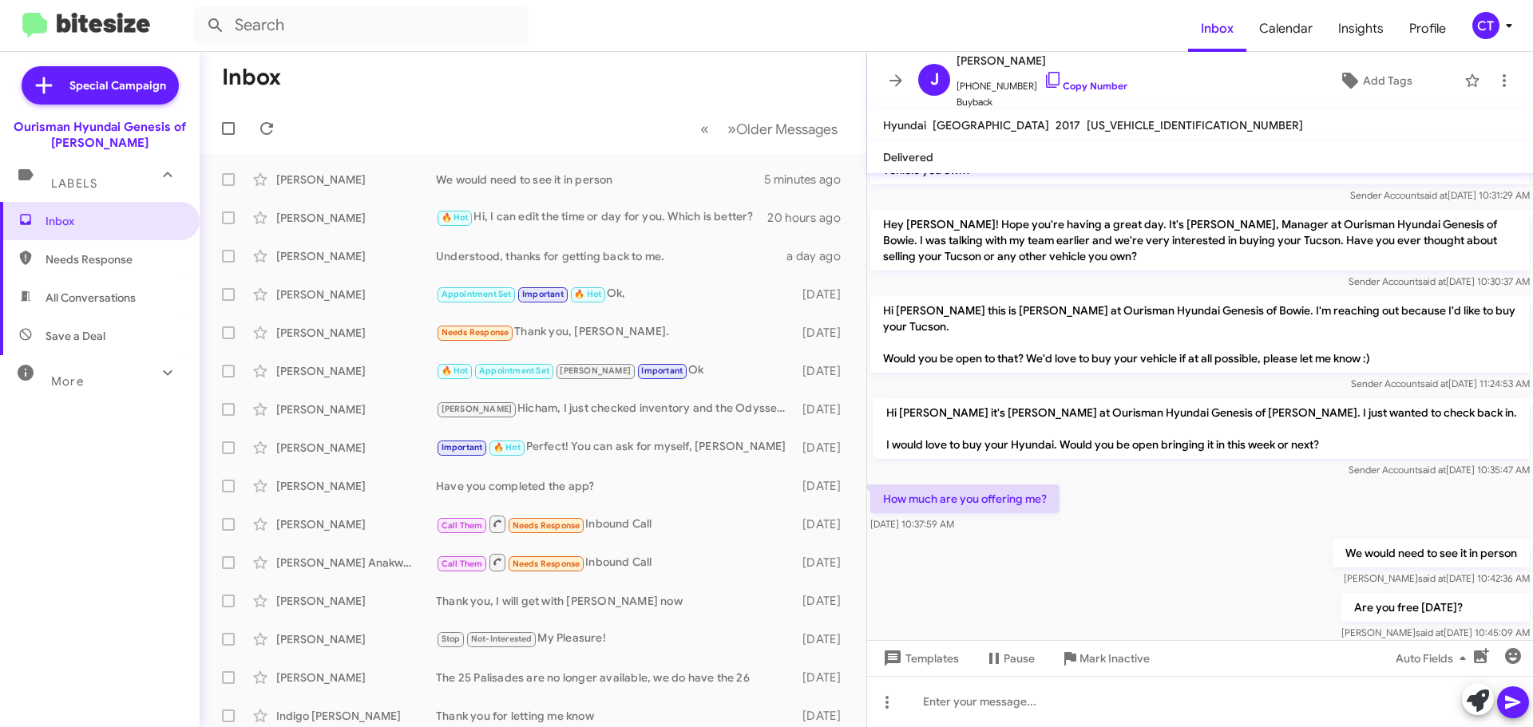
click at [1500, 27] on icon at bounding box center [1509, 25] width 19 height 19
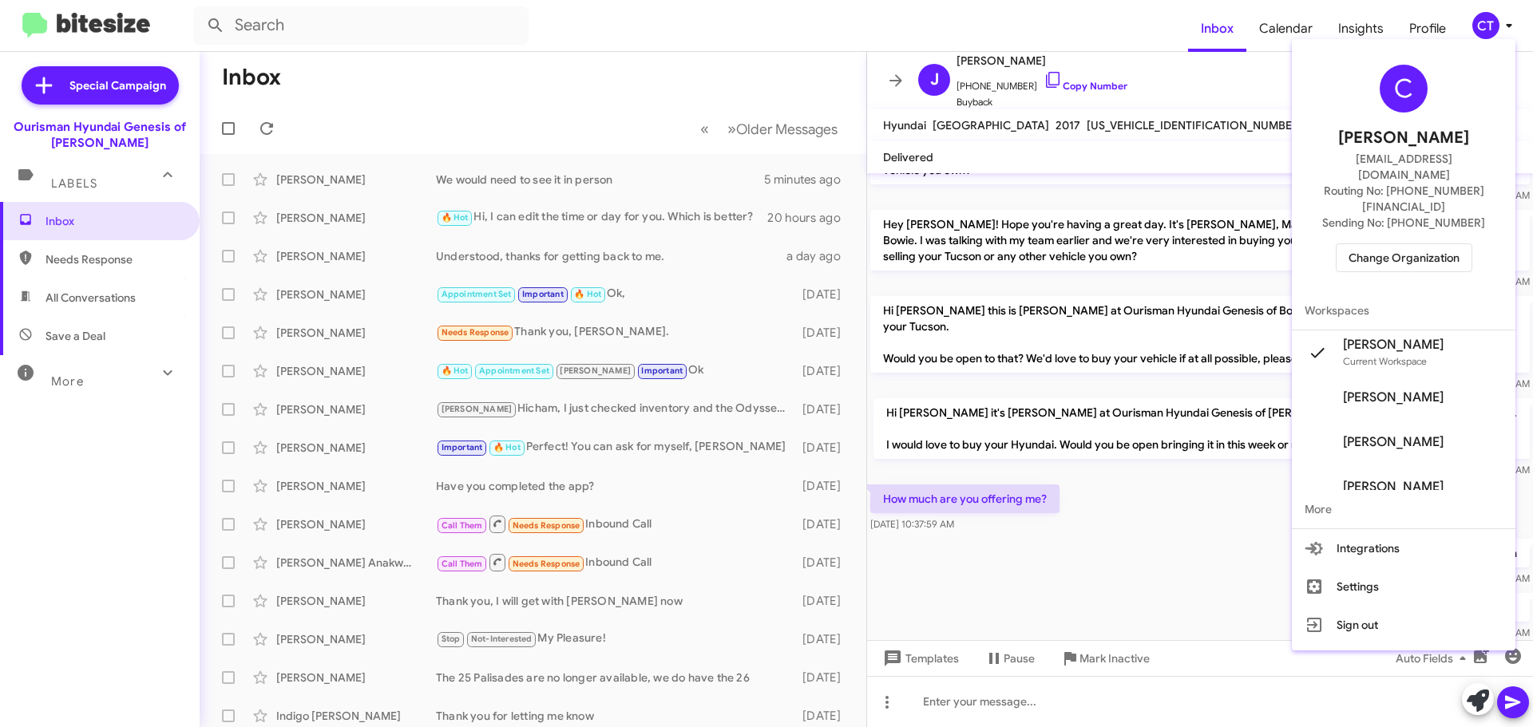
click at [1360, 244] on button "Change Organization" at bounding box center [1404, 258] width 137 height 29
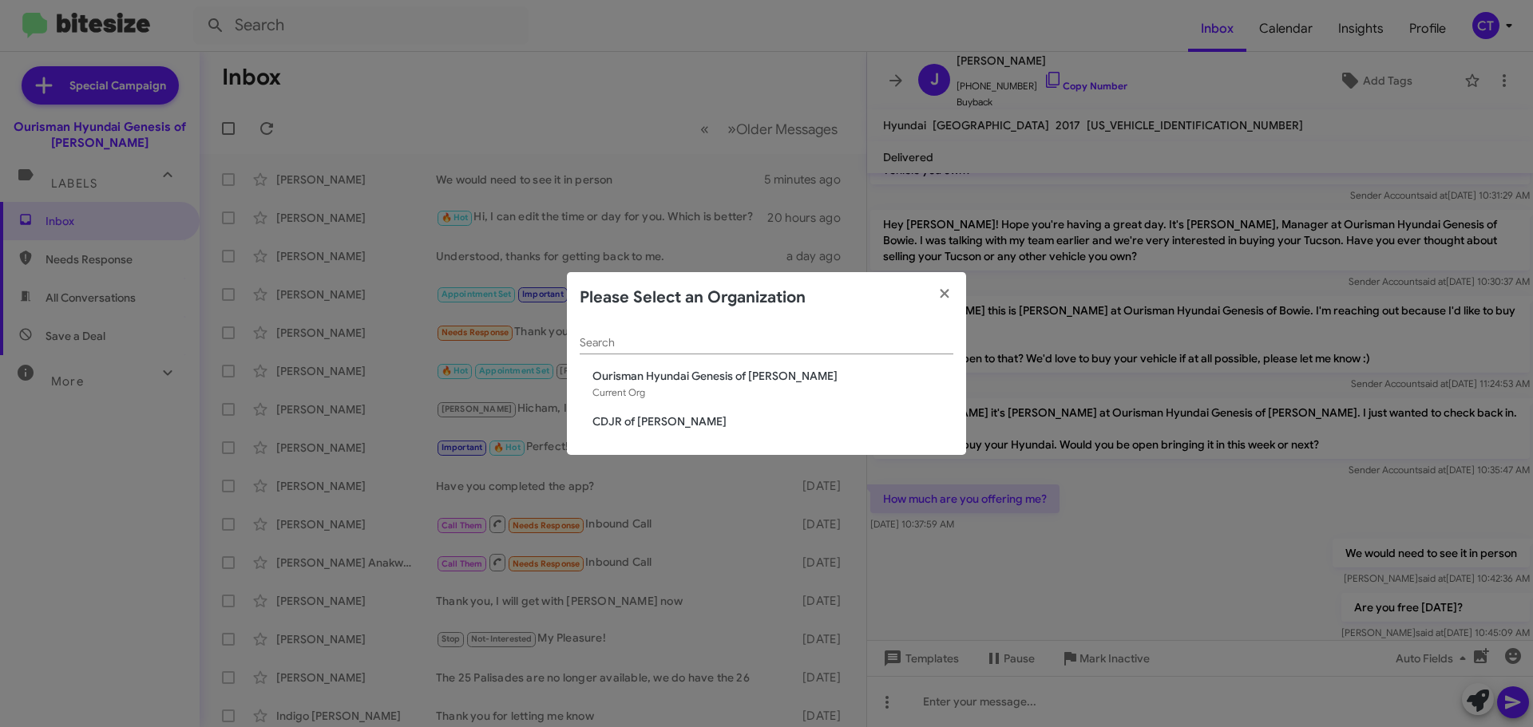
click at [642, 422] on span "CDJR of [PERSON_NAME]" at bounding box center [772, 422] width 361 height 16
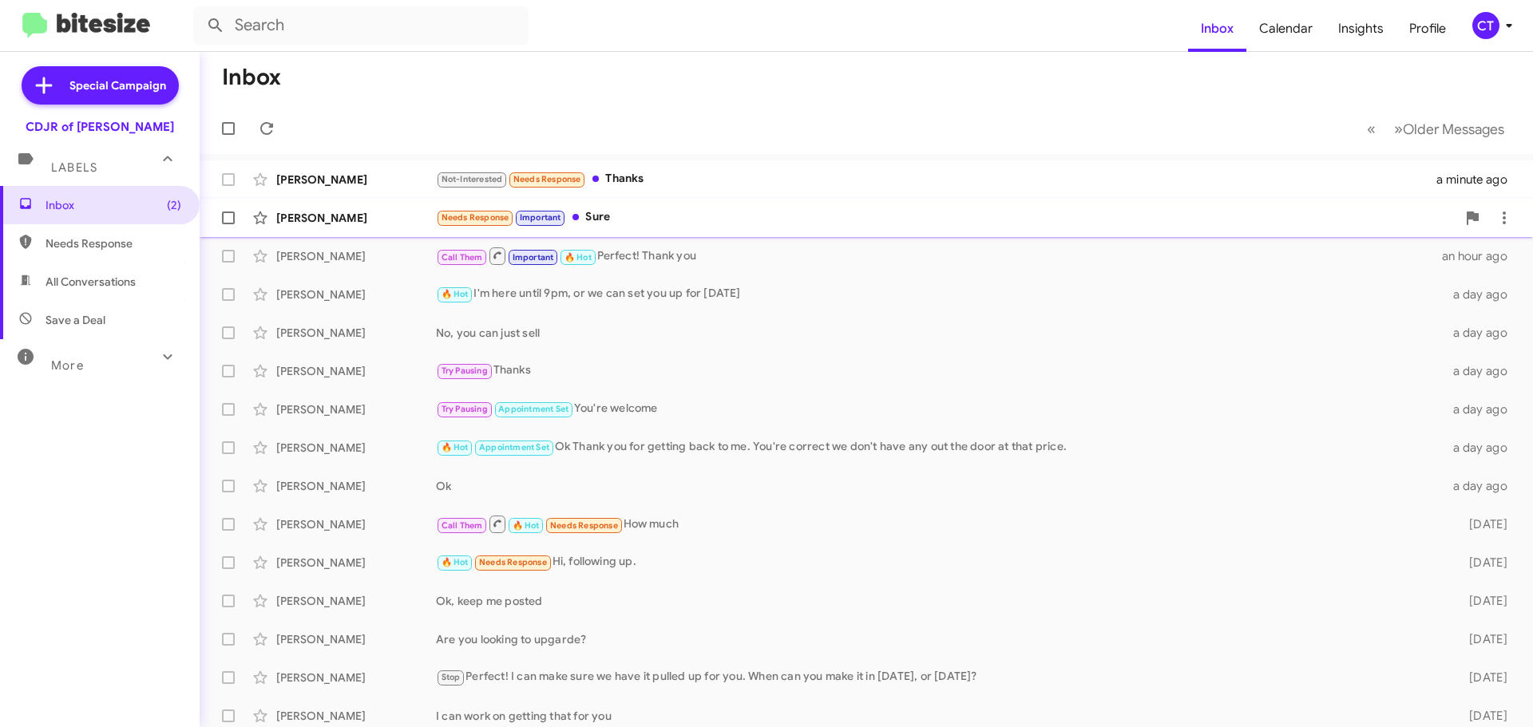
click at [690, 223] on div "Needs Response Important Sure" at bounding box center [946, 217] width 1020 height 18
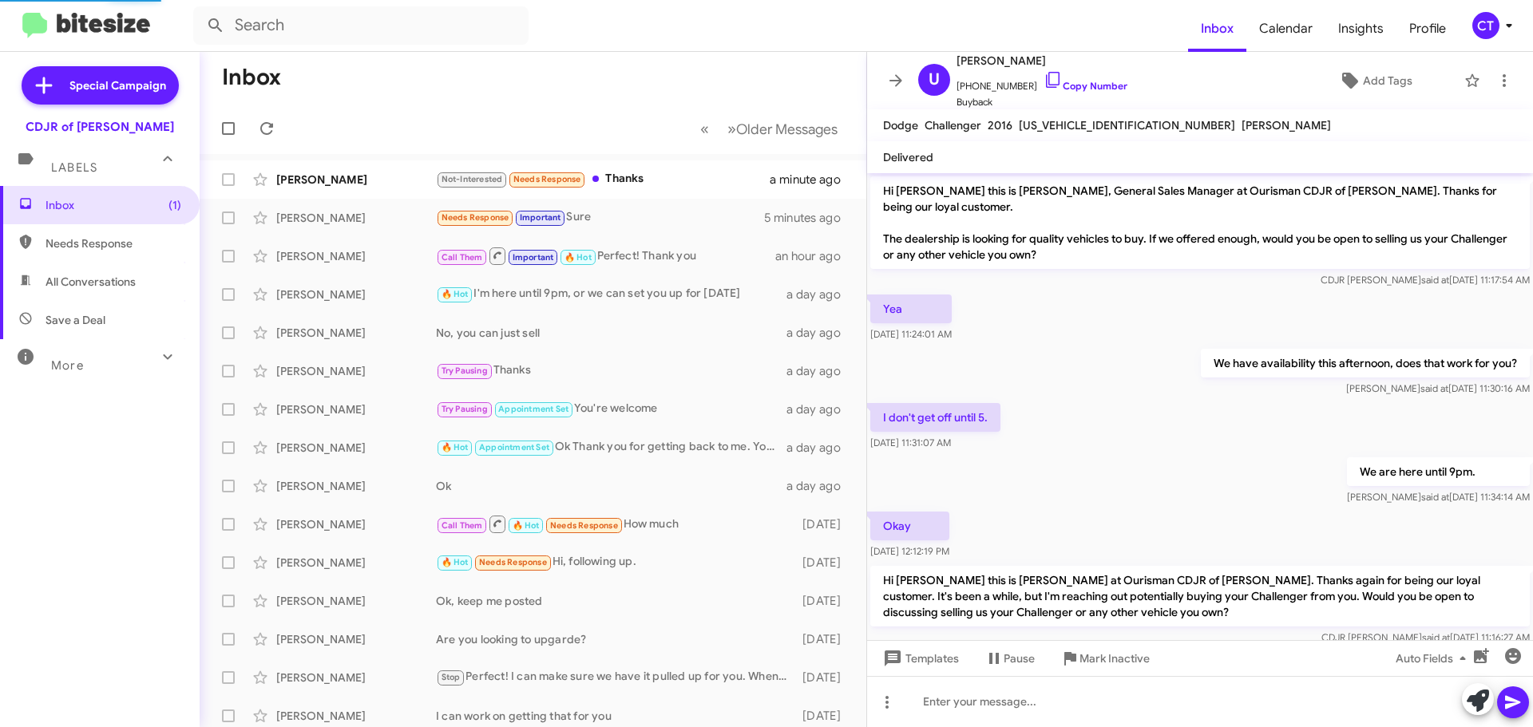
scroll to position [244, 0]
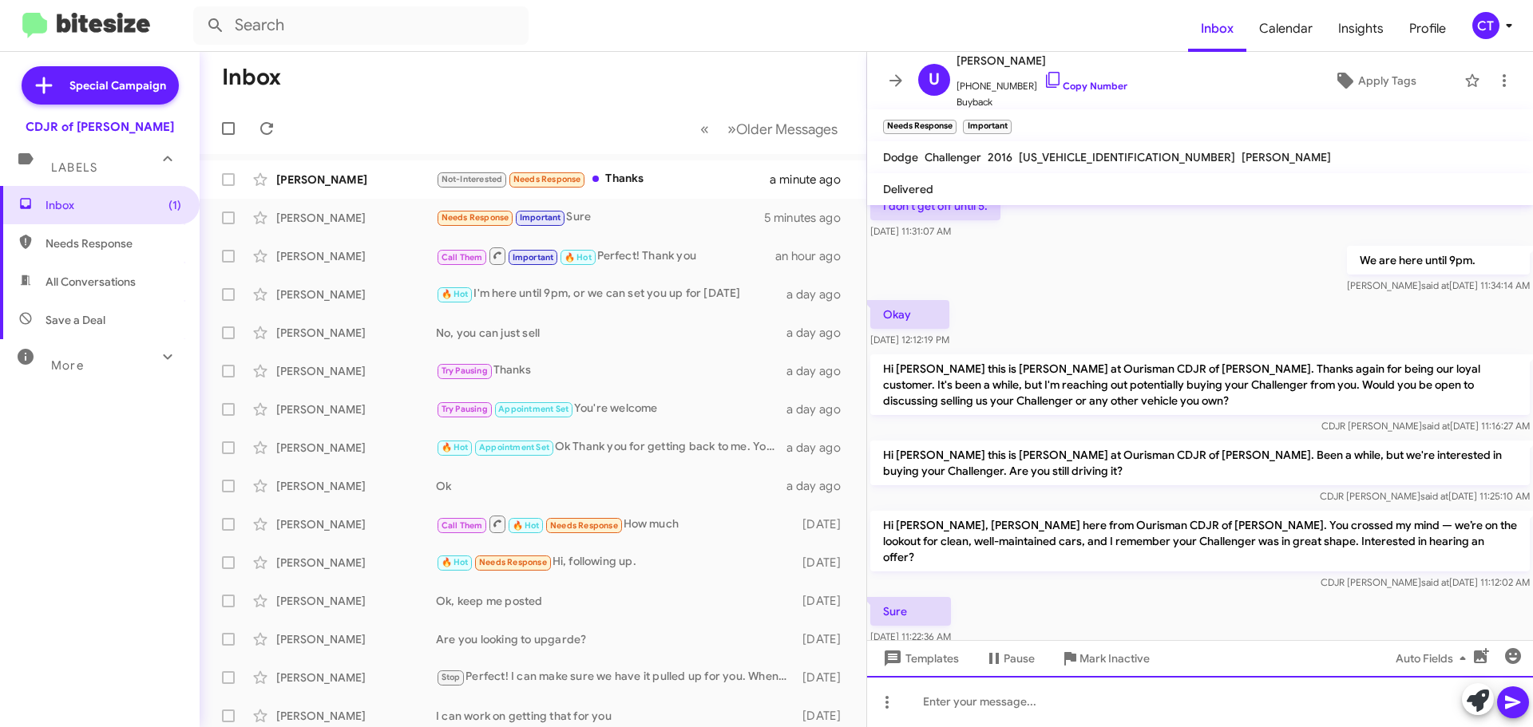
click at [1027, 709] on div at bounding box center [1200, 701] width 666 height 51
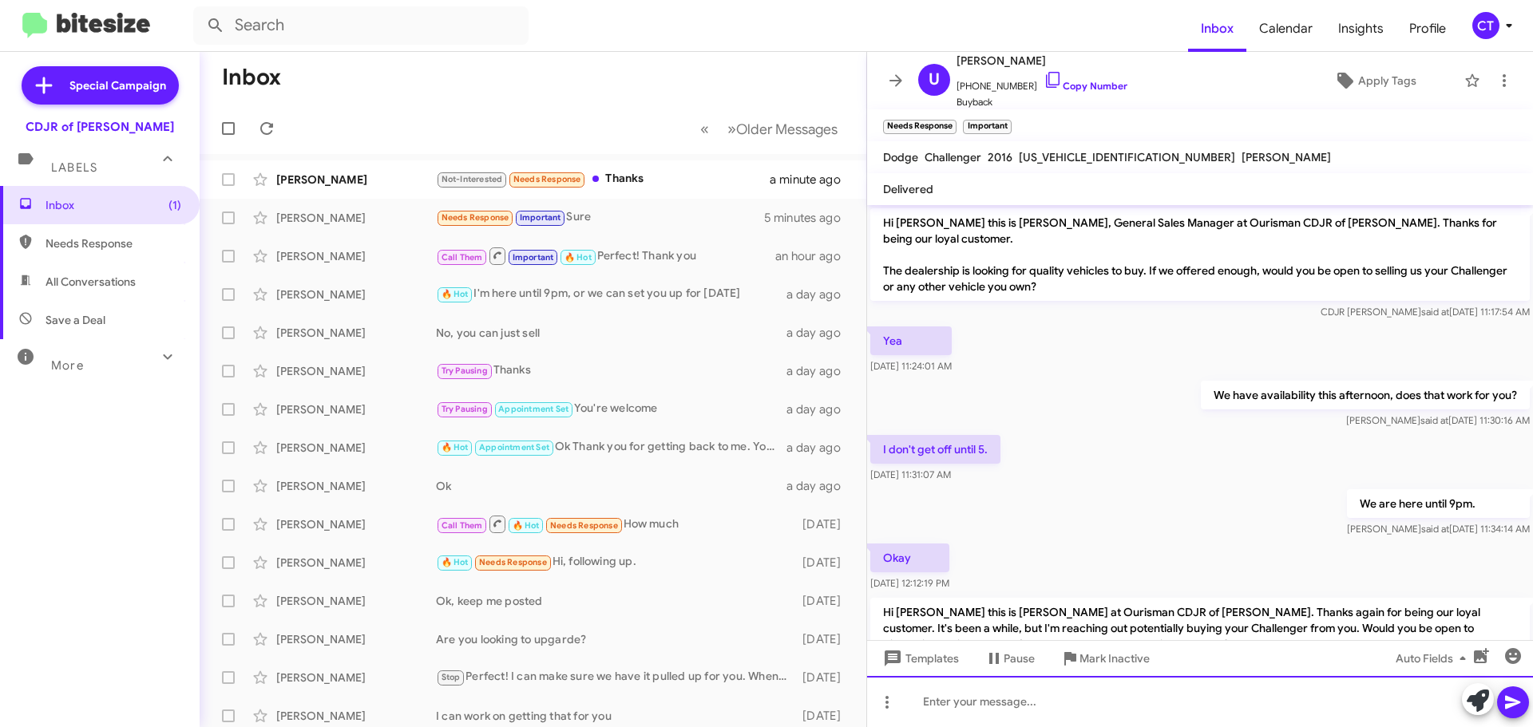
scroll to position [275, 0]
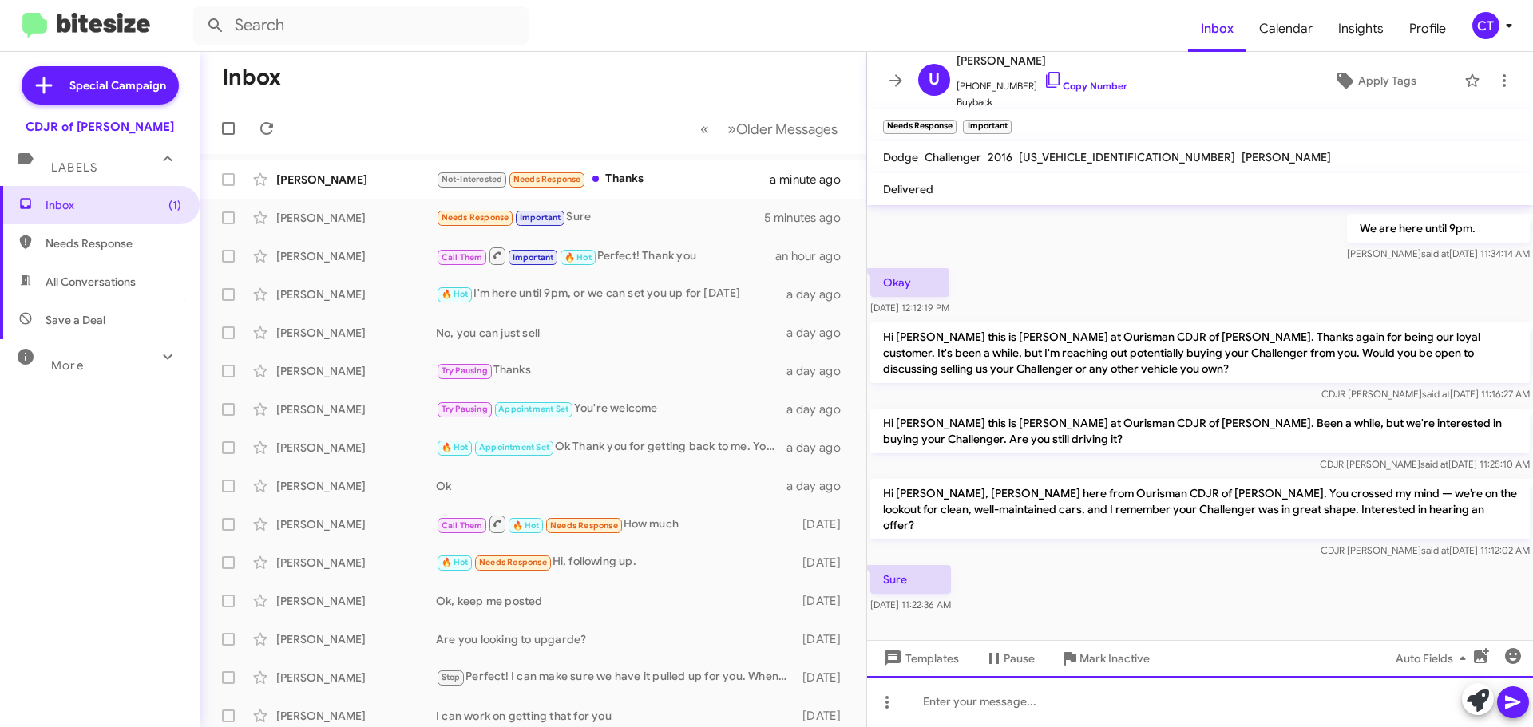
click at [1000, 711] on div at bounding box center [1200, 701] width 666 height 51
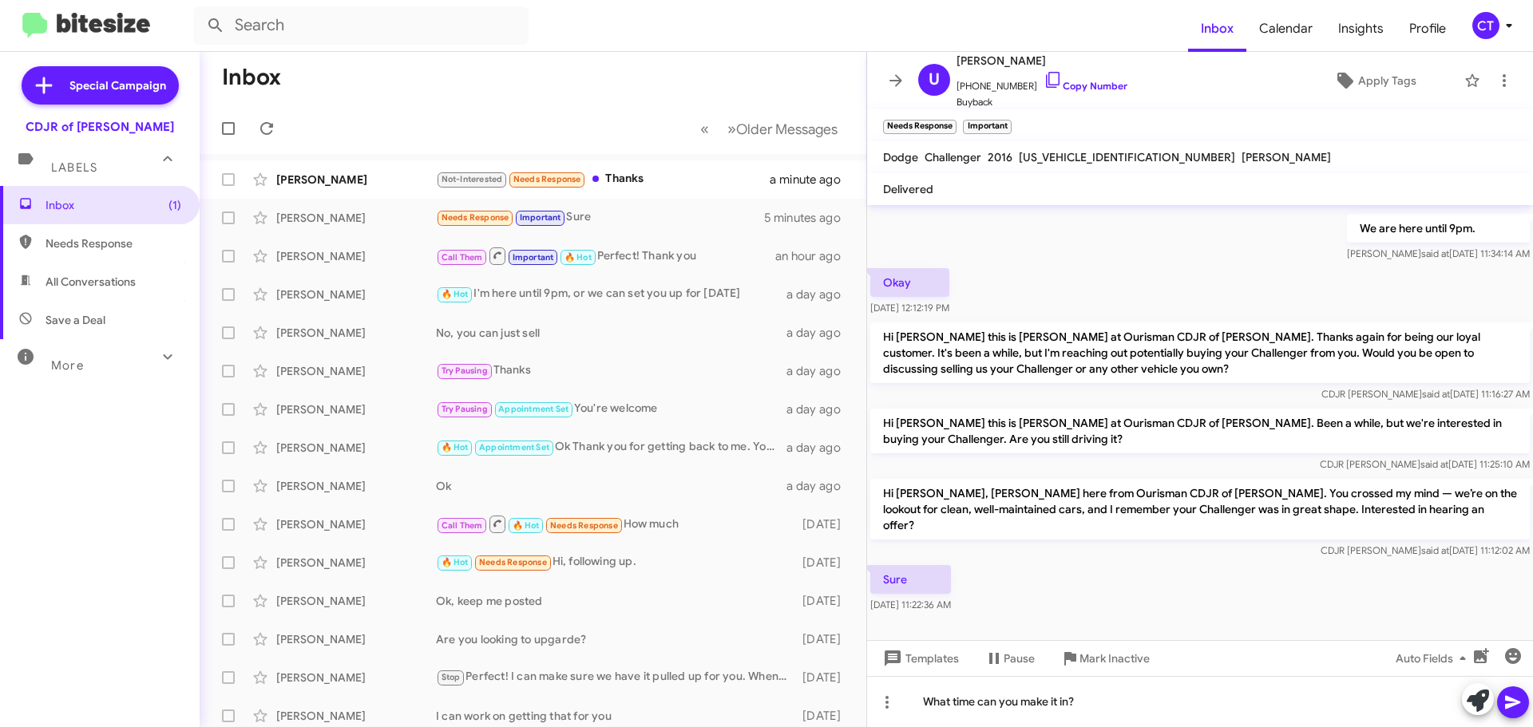
click at [1507, 705] on icon at bounding box center [1512, 703] width 15 height 14
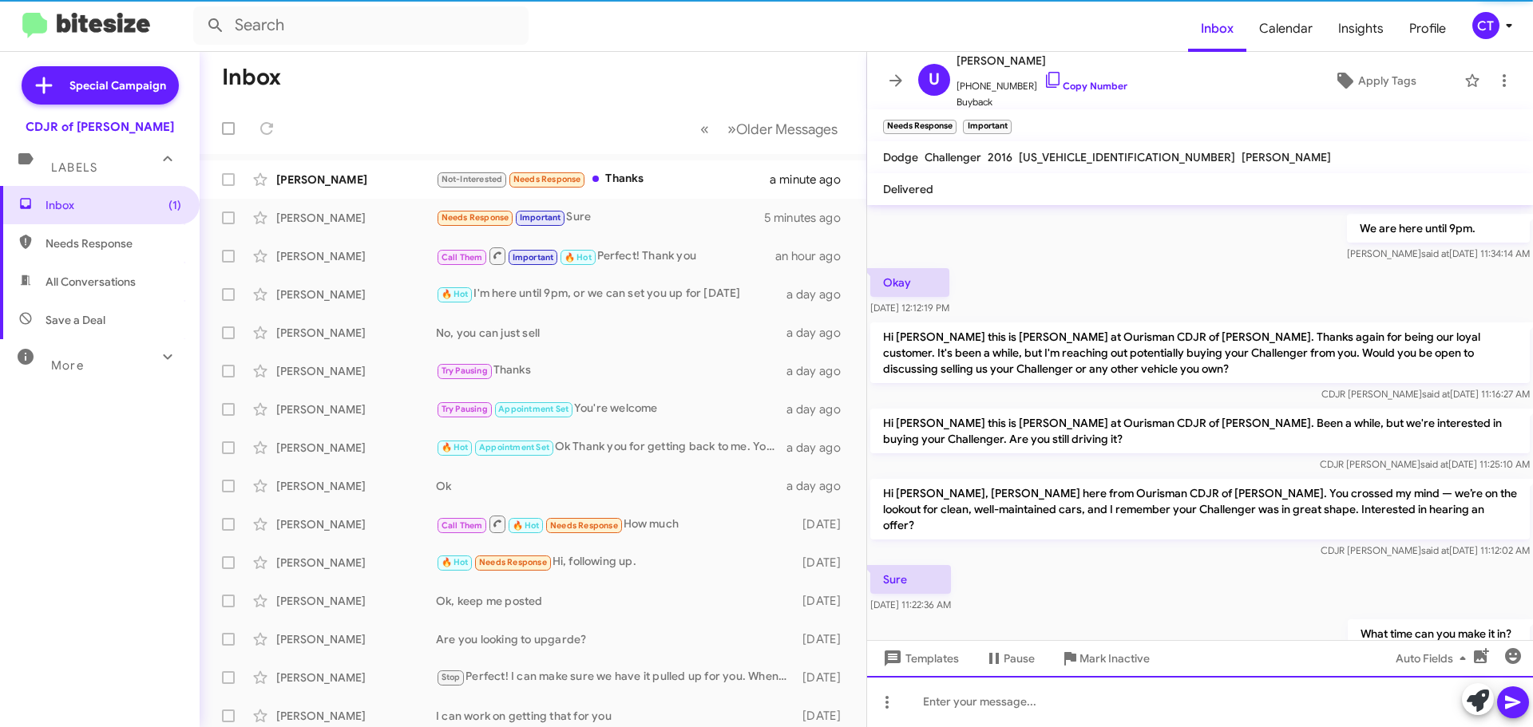
scroll to position [0, 0]
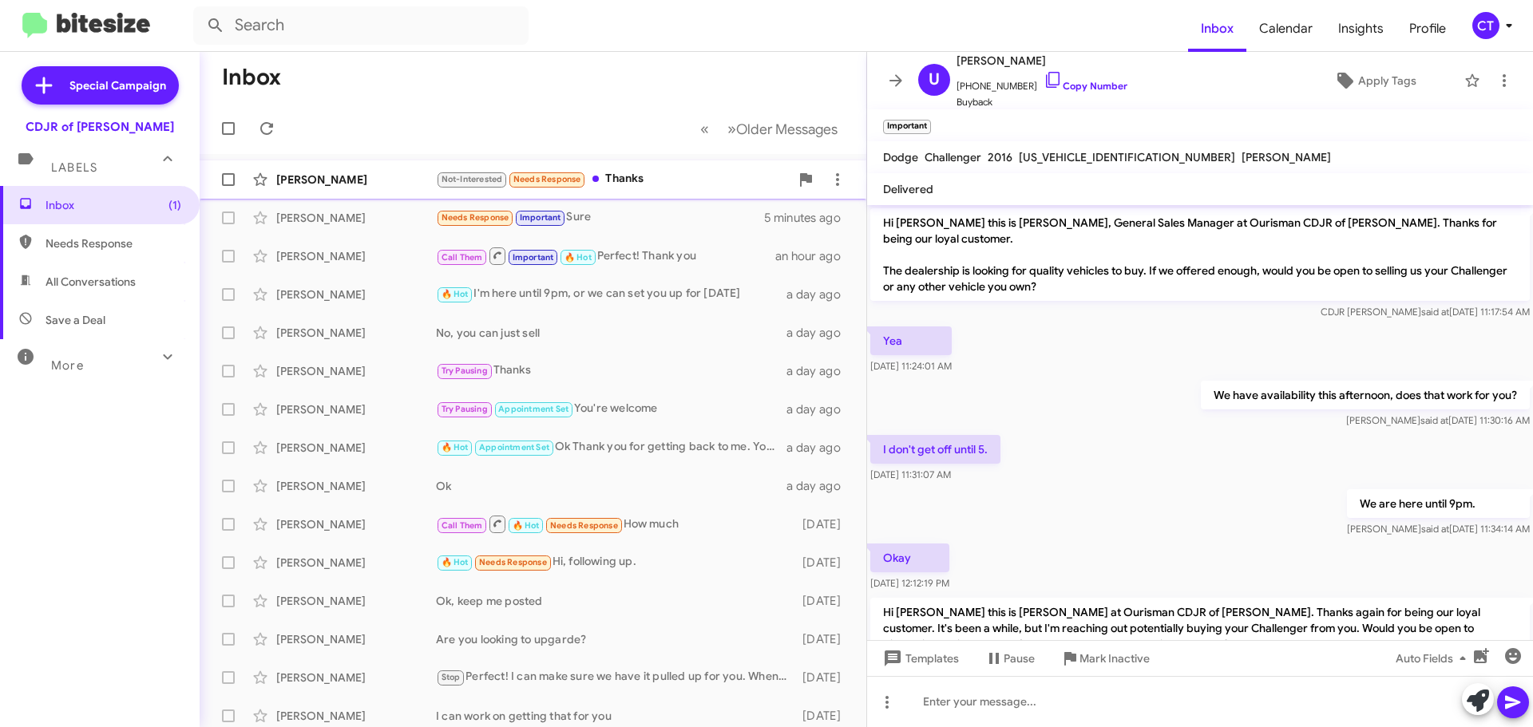
click at [638, 184] on div "Not-Interested Needs Response Thanks" at bounding box center [613, 179] width 354 height 18
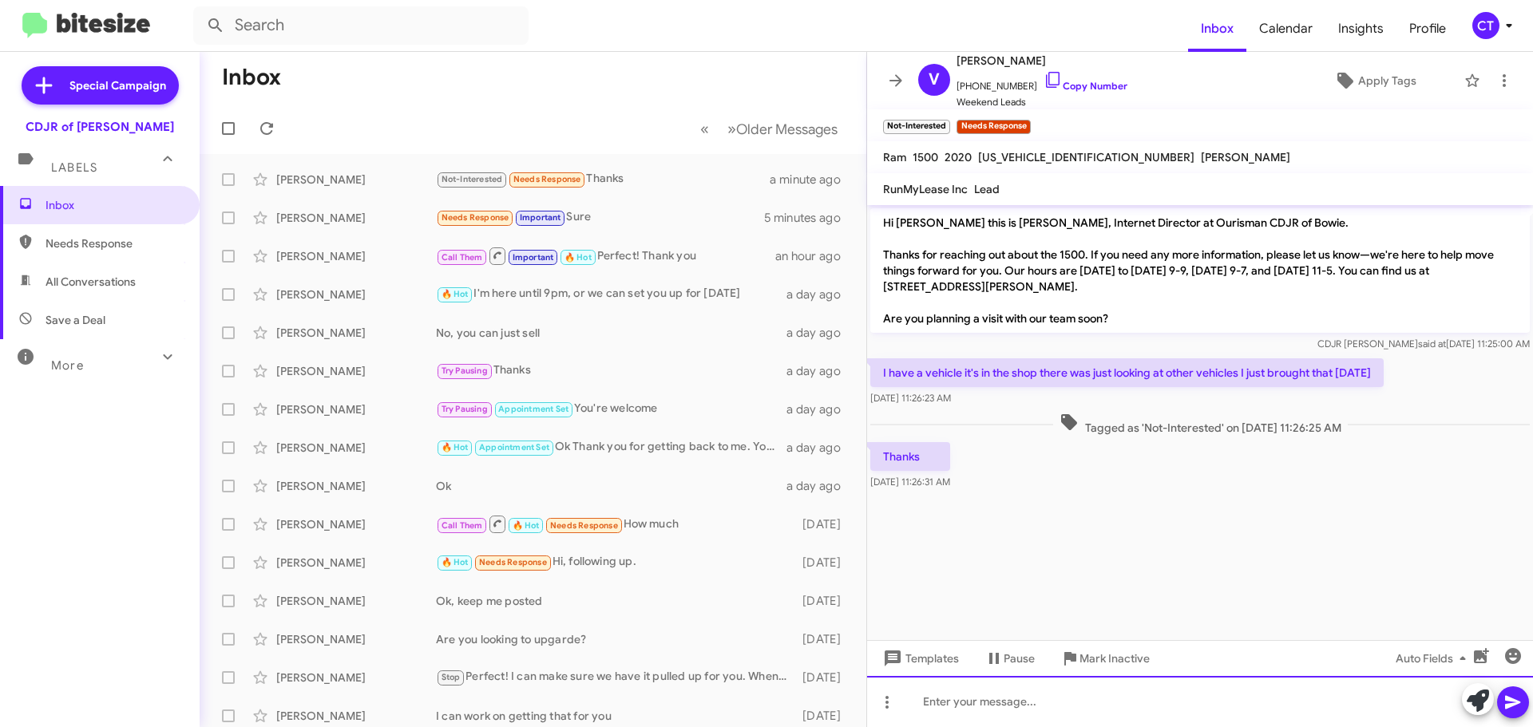
click at [1063, 724] on div at bounding box center [1200, 701] width 666 height 51
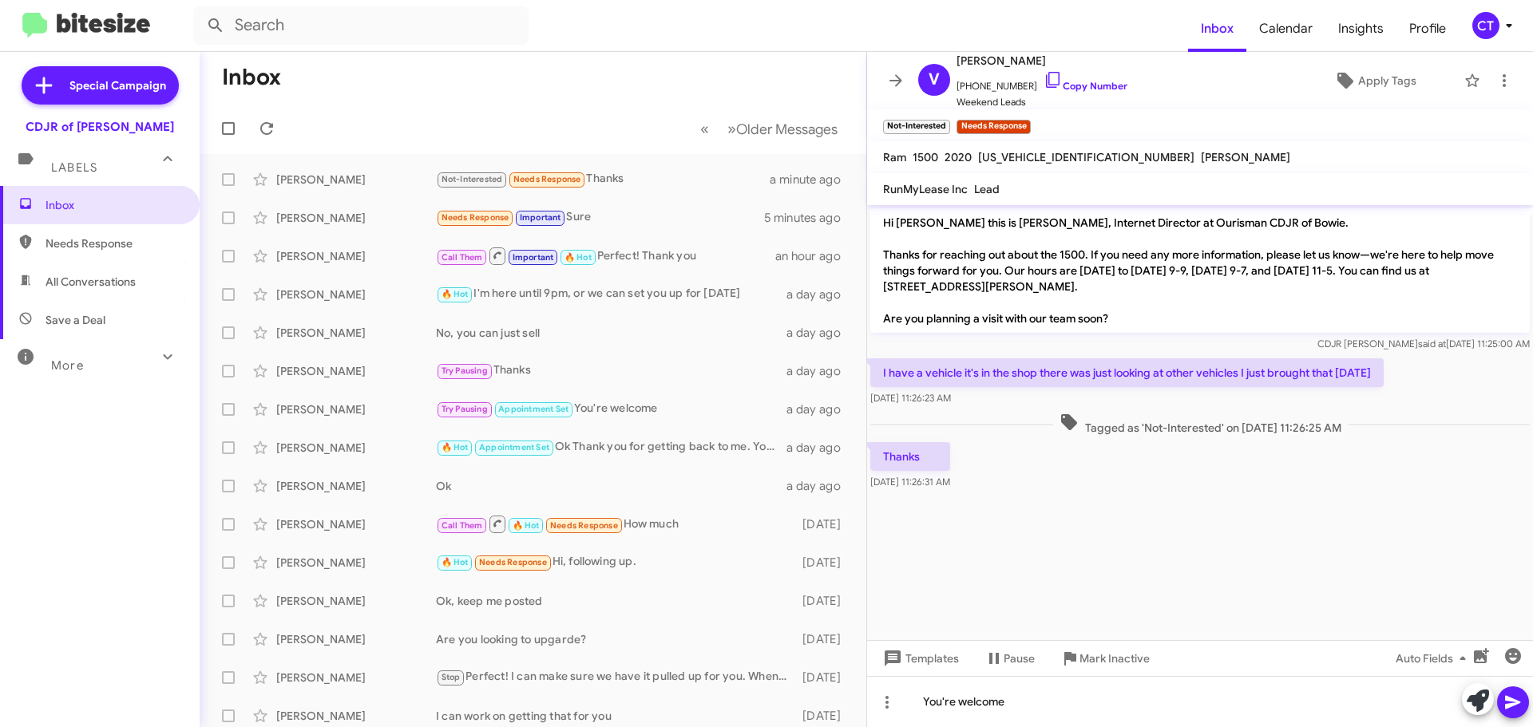
click at [1505, 702] on icon at bounding box center [1513, 702] width 19 height 19
click at [1508, 30] on icon at bounding box center [1509, 25] width 19 height 19
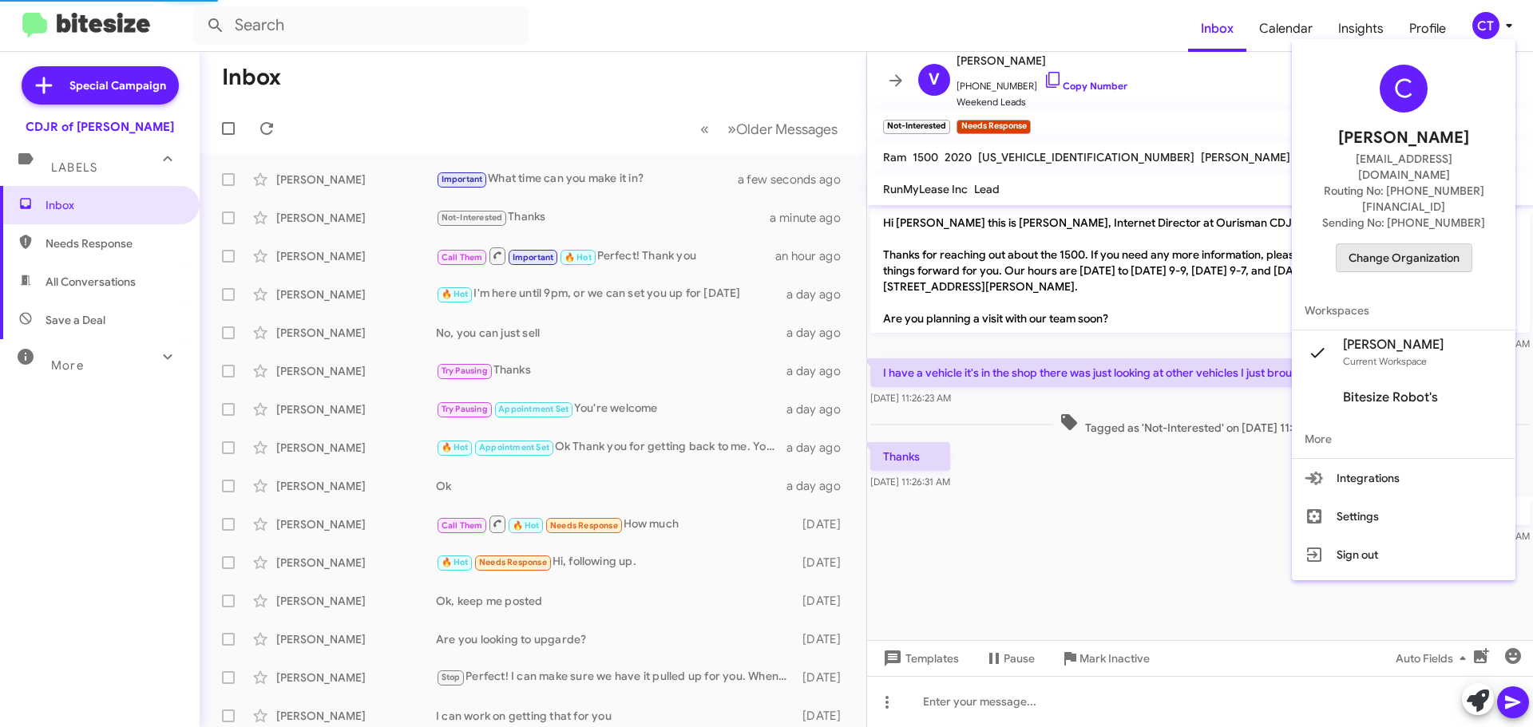
click at [1381, 244] on span "Change Organization" at bounding box center [1404, 257] width 111 height 27
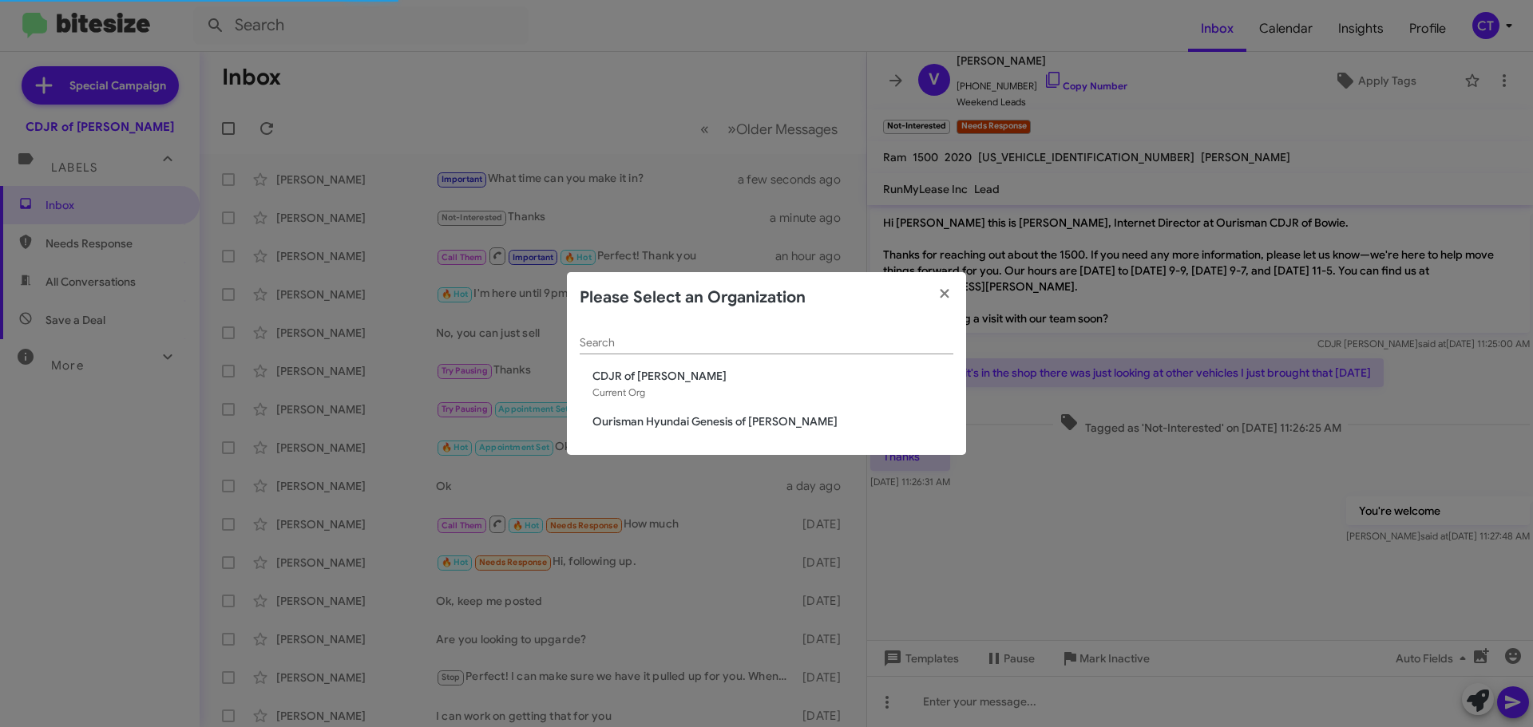
click at [651, 426] on span "Ourisman Hyundai Genesis of [PERSON_NAME]" at bounding box center [772, 422] width 361 height 16
